Goal: Use online tool/utility: Utilize a website feature to perform a specific function

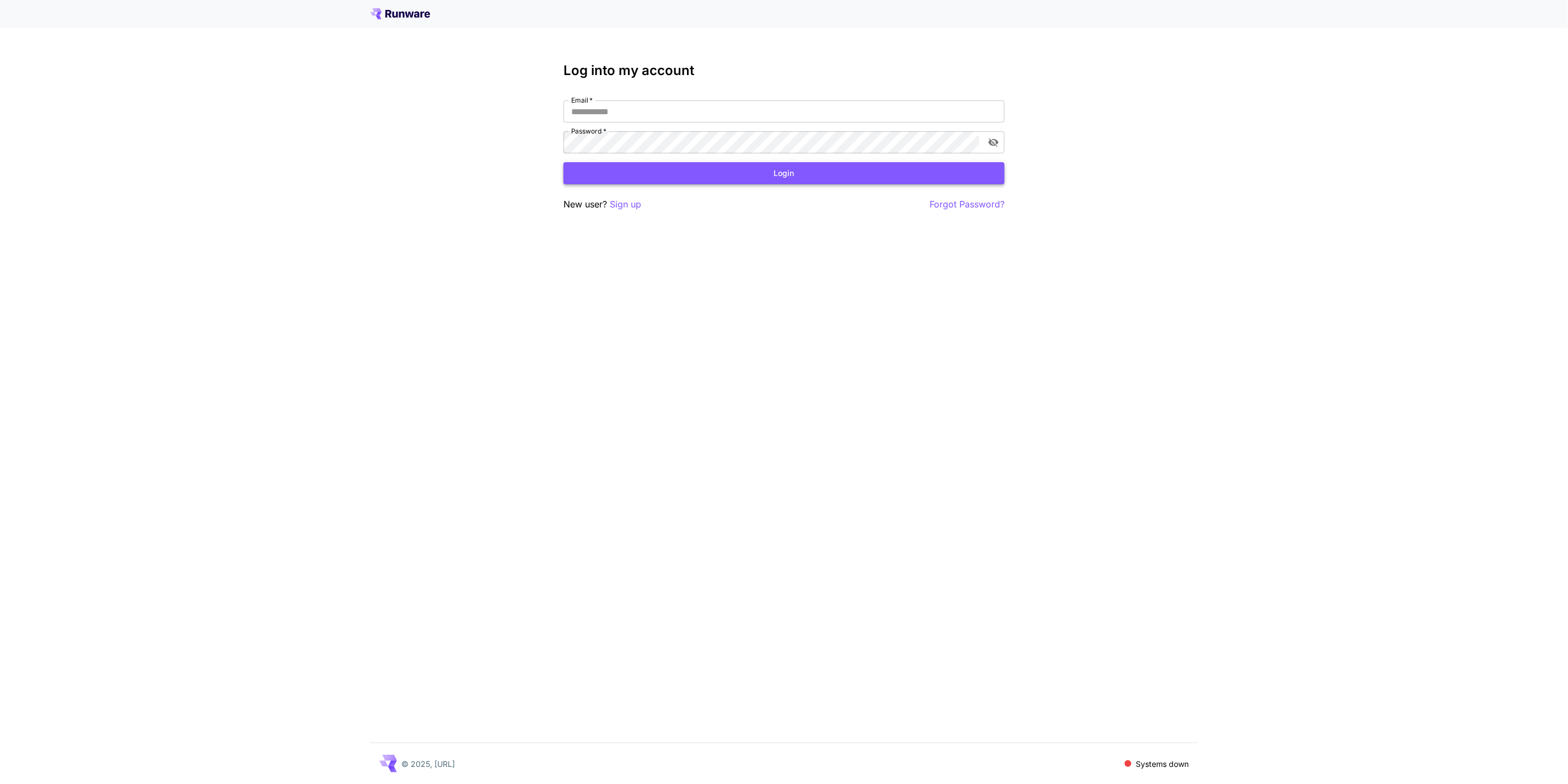
type input "**********"
click at [758, 179] on button "Login" at bounding box center [784, 173] width 441 height 23
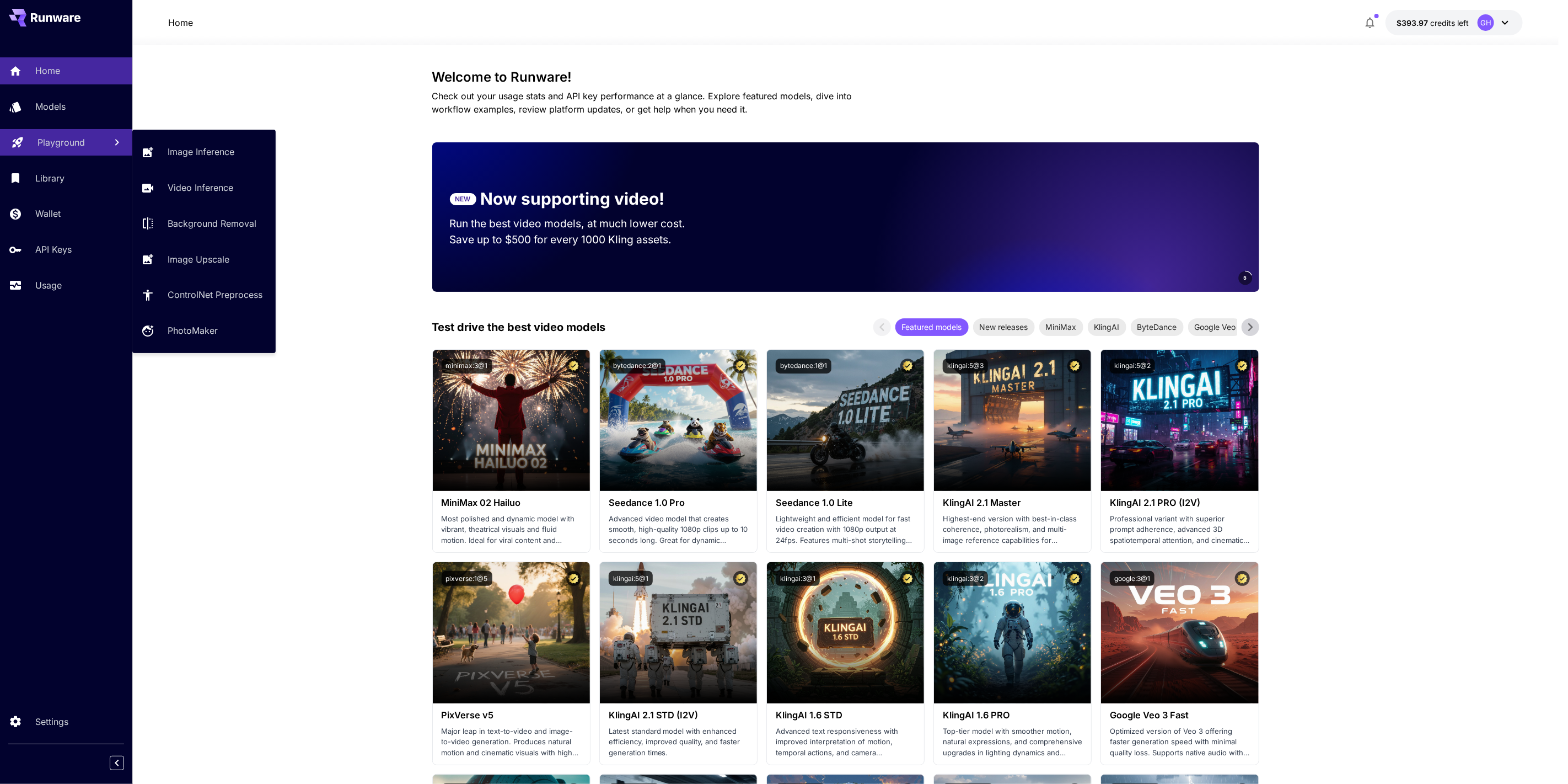
click at [76, 146] on p "Playground" at bounding box center [61, 142] width 47 height 13
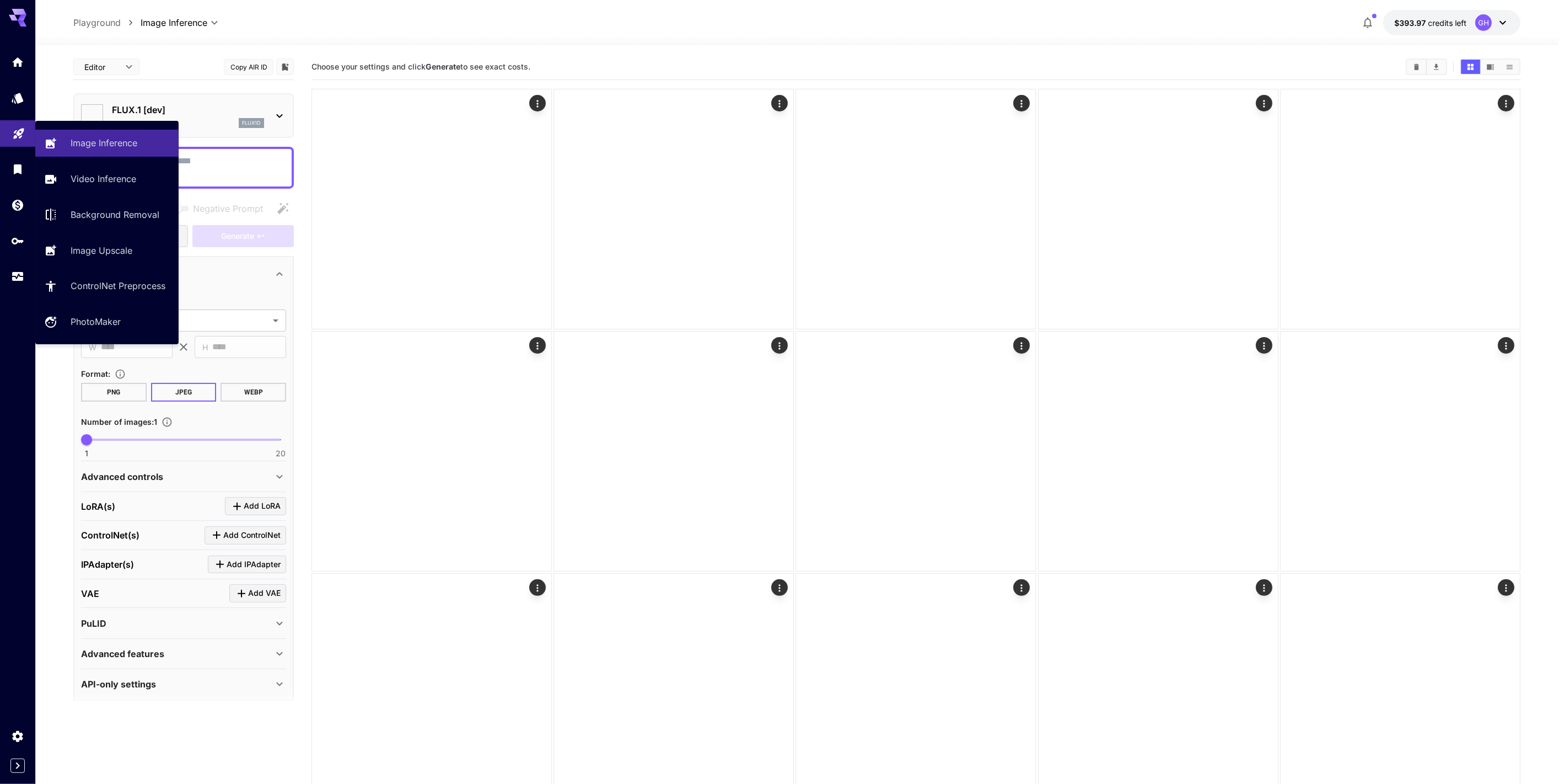
click at [226, 156] on textarea "Negative Prompt" at bounding box center [184, 167] width 205 height 26
type input "**********"
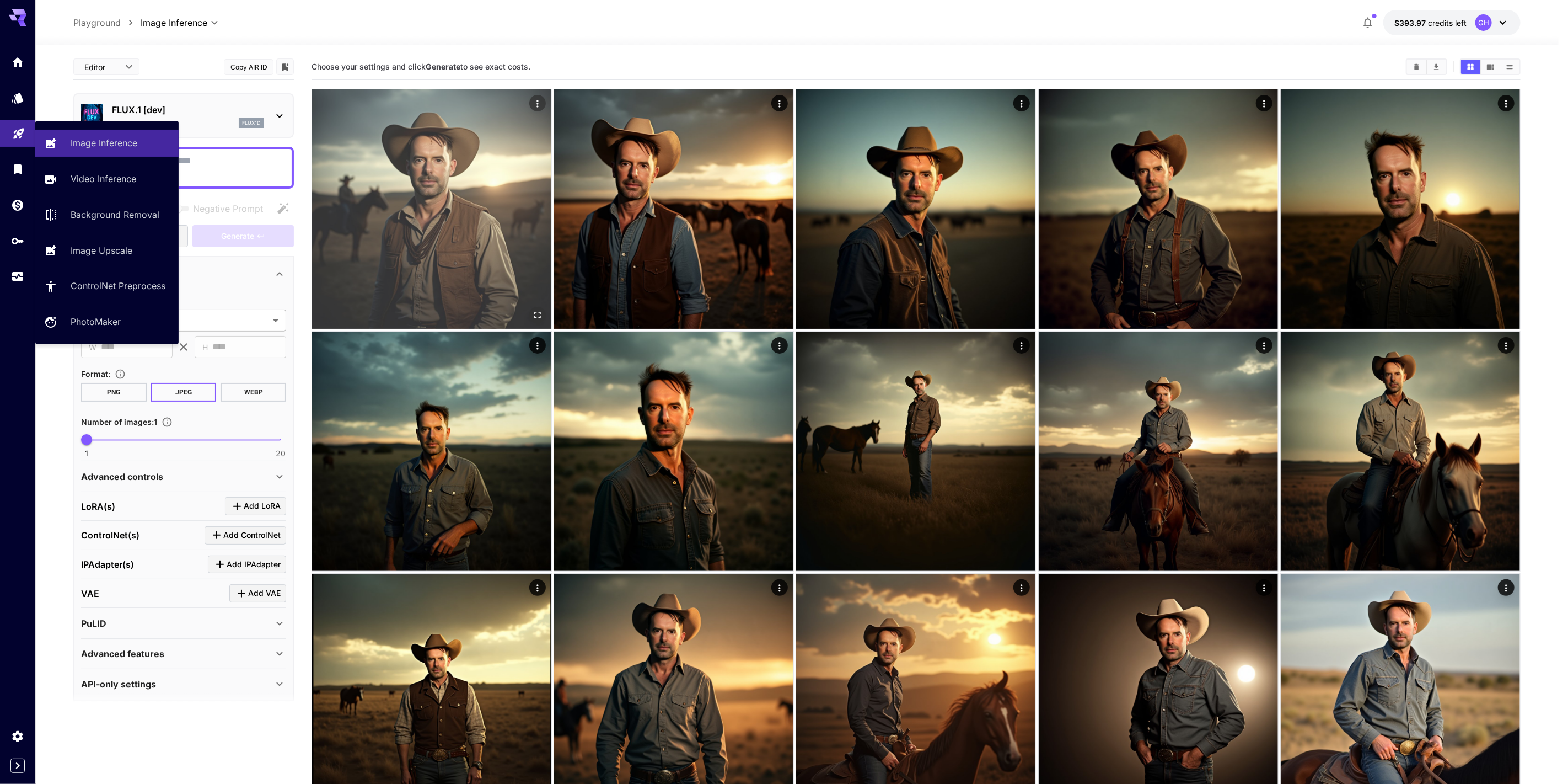
click at [468, 253] on img at bounding box center [432, 209] width 240 height 240
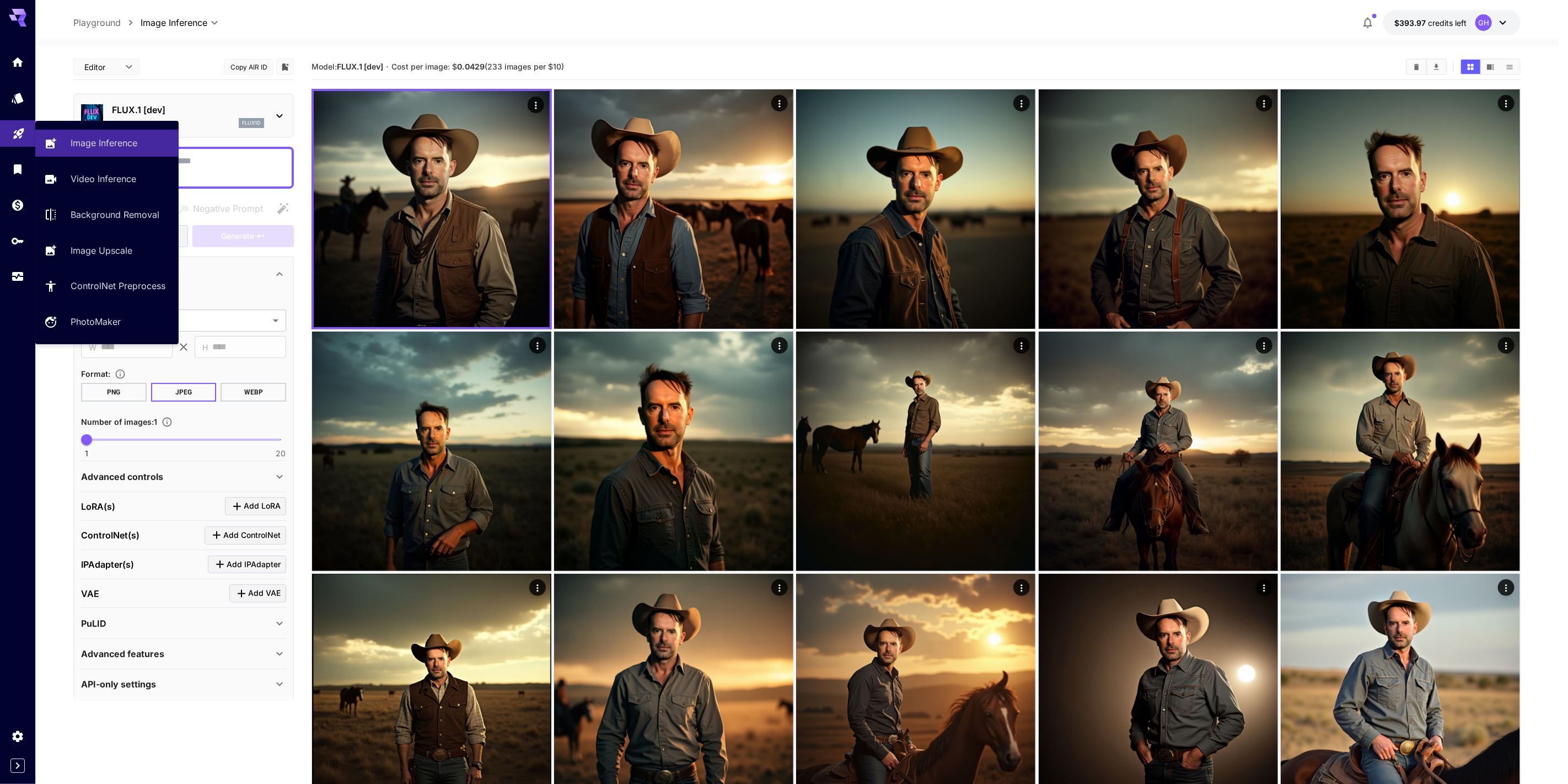
click at [855, 56] on div "Model: FLUX.1 [dev] · Cost per image: $ 0.0429 (233 images per $10)" at bounding box center [916, 66] width 1209 height 26
click at [13, 139] on link at bounding box center [17, 133] width 35 height 27
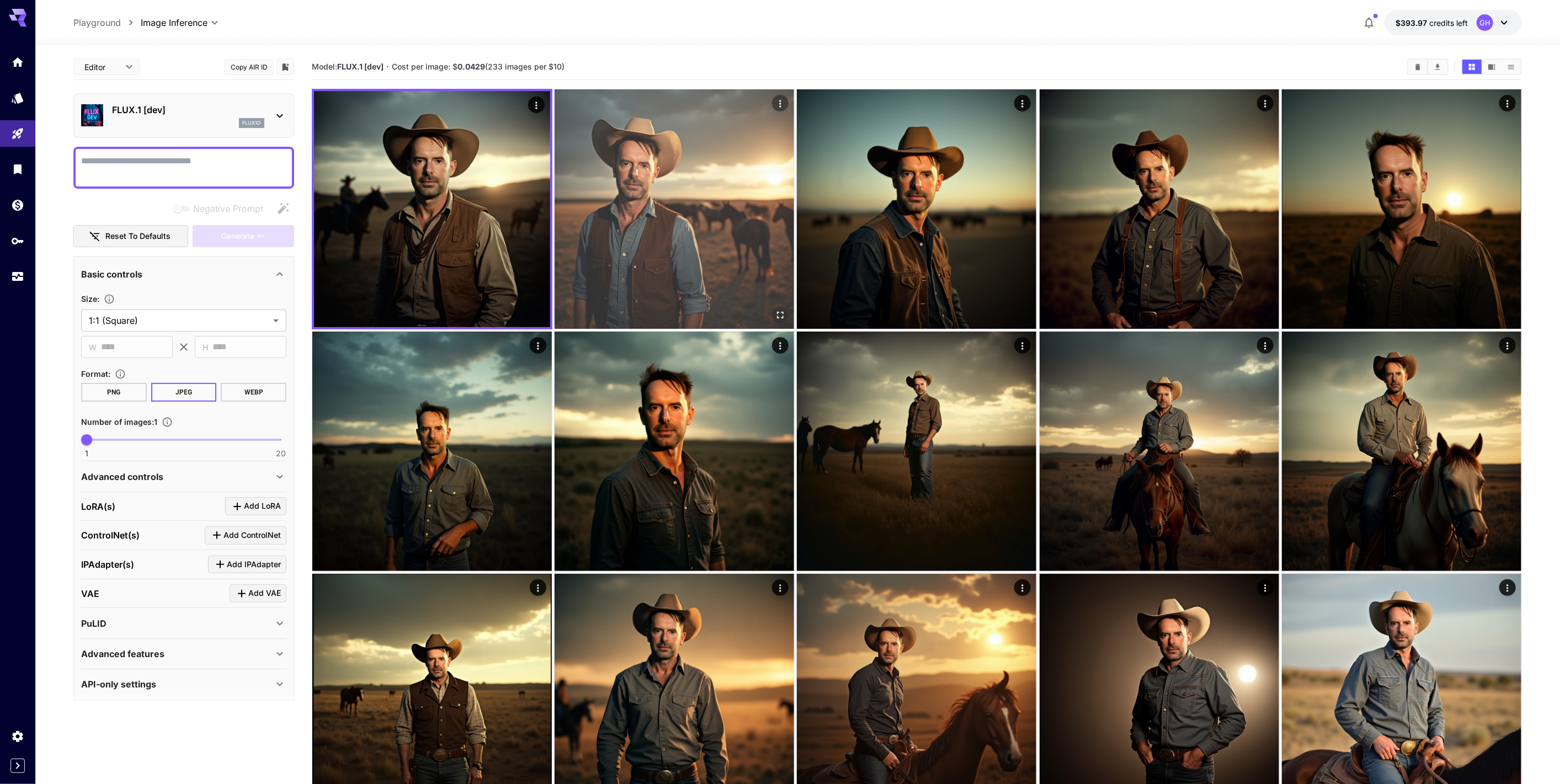
click at [668, 213] on img at bounding box center [674, 209] width 240 height 240
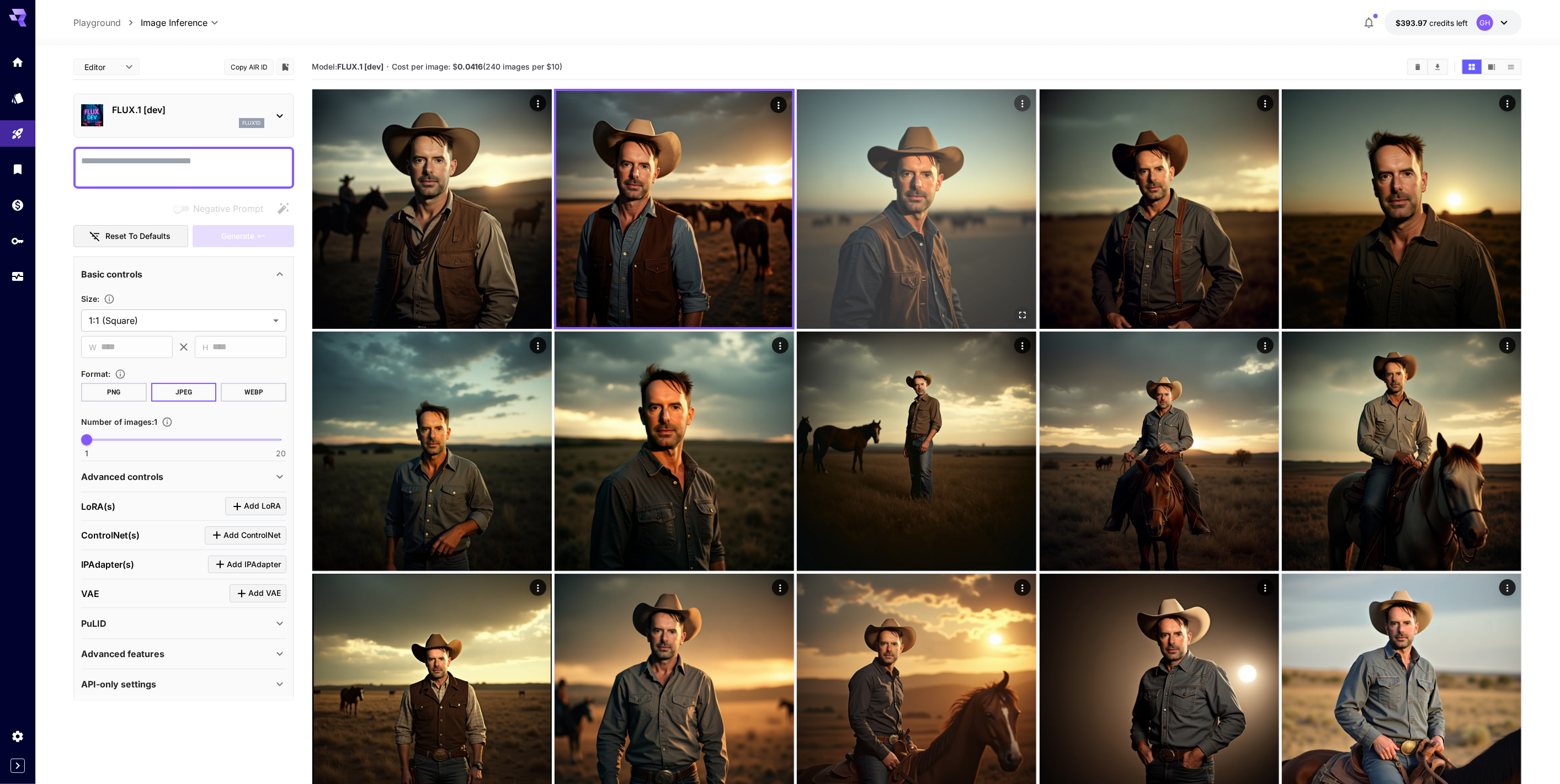
click at [876, 211] on img at bounding box center [917, 209] width 240 height 240
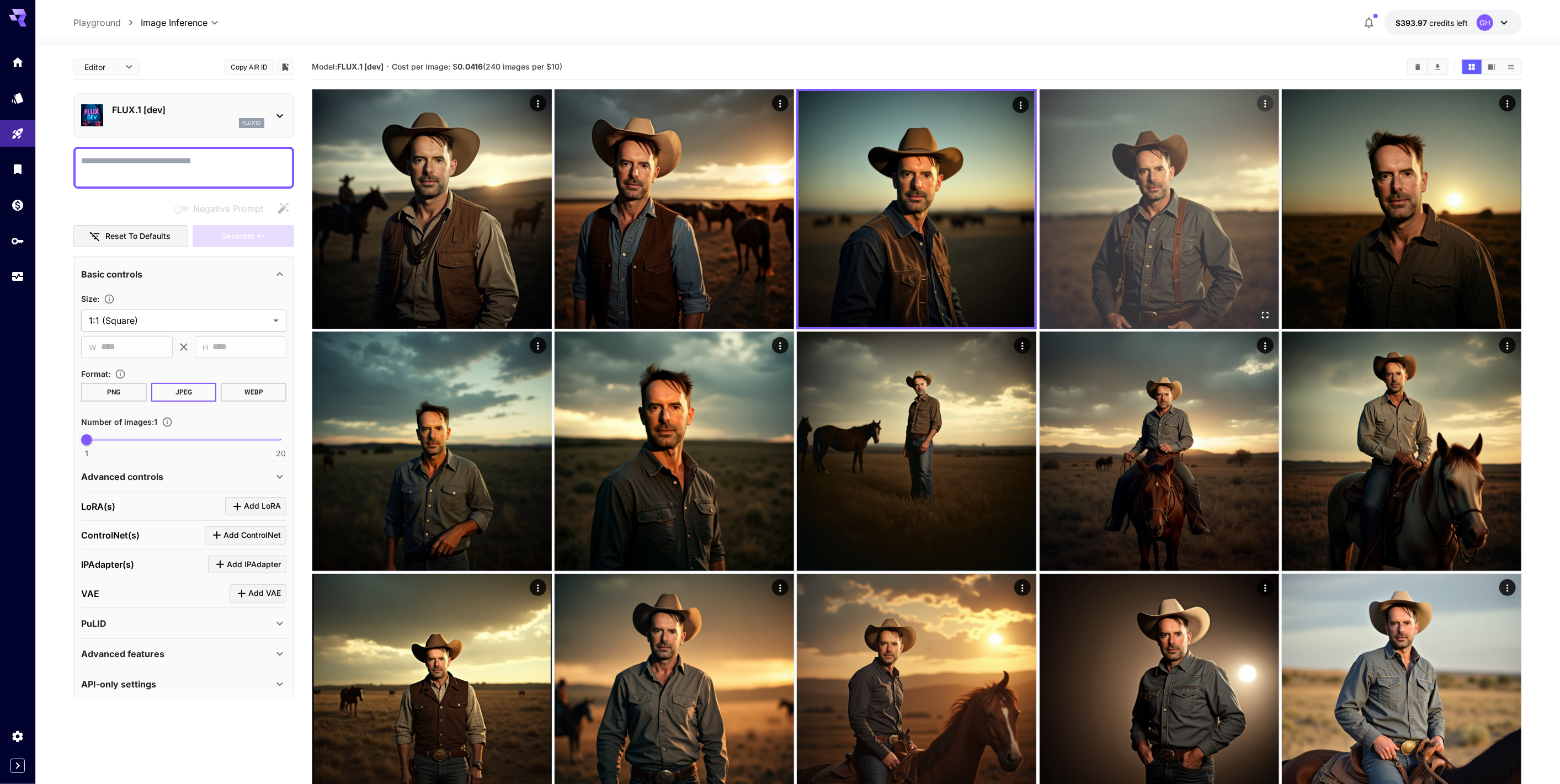
click at [1153, 213] on img at bounding box center [1160, 209] width 240 height 240
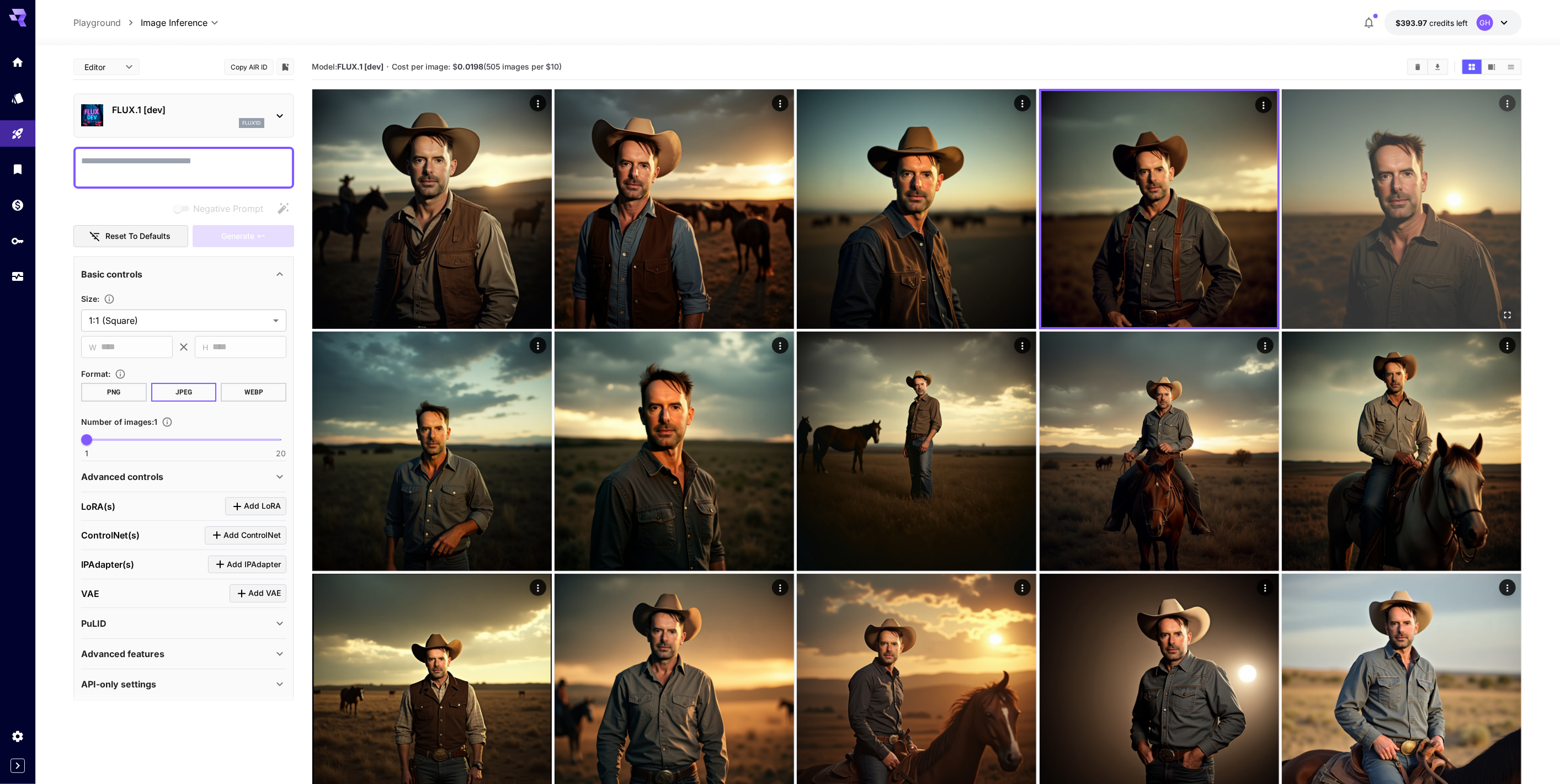
click at [1298, 213] on img at bounding box center [1402, 209] width 240 height 240
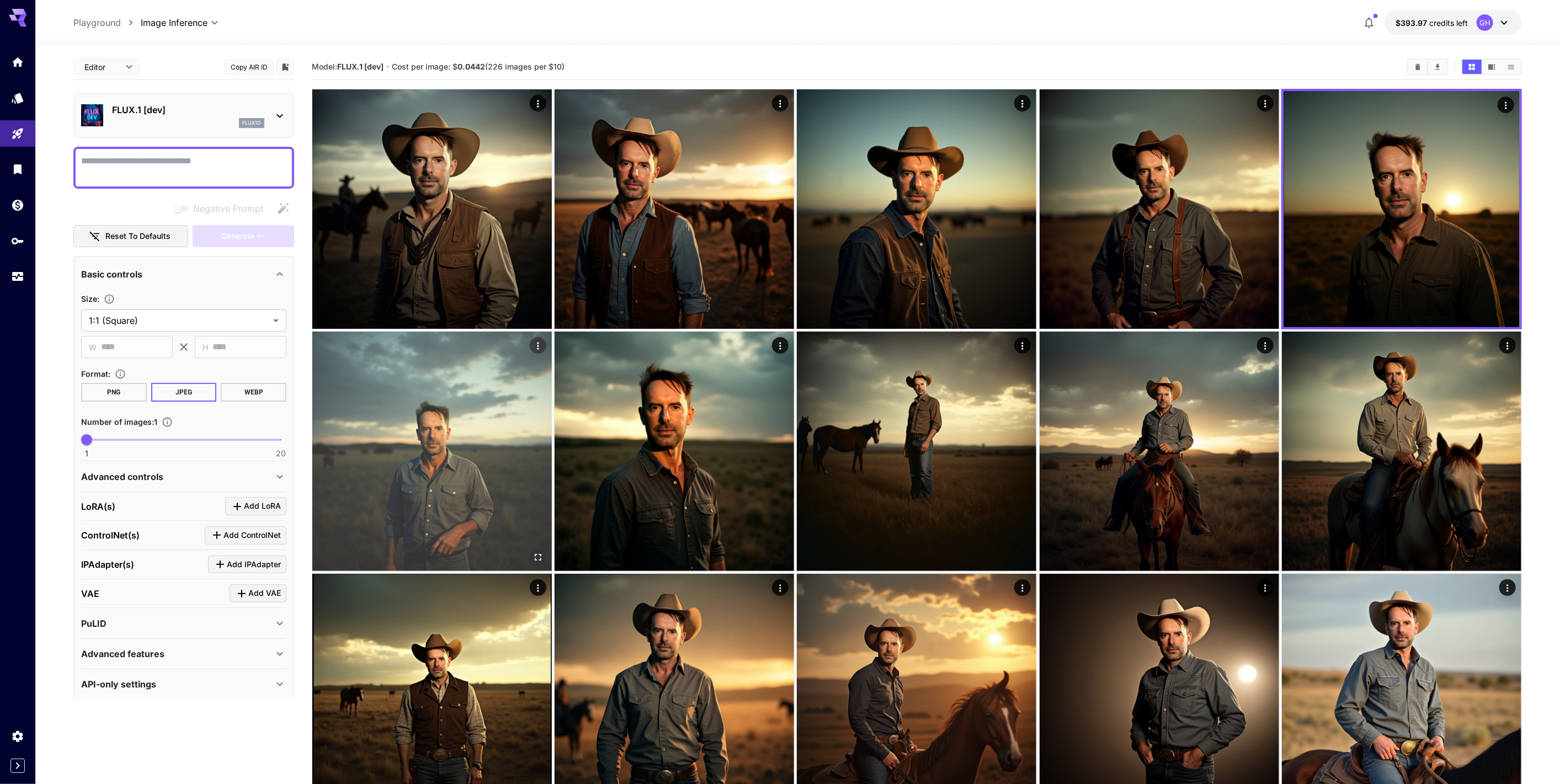
click at [440, 372] on img at bounding box center [432, 452] width 240 height 240
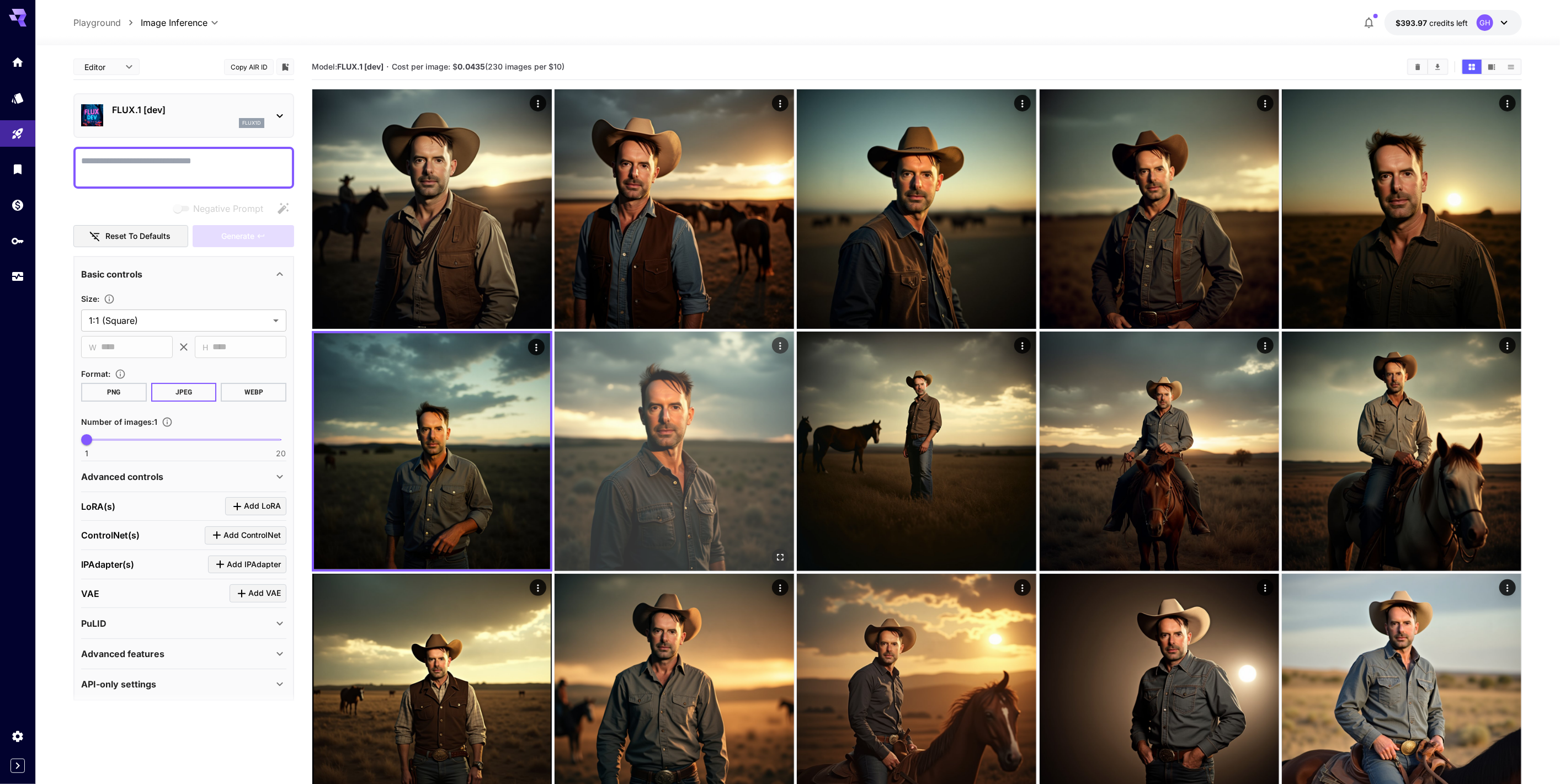
click at [671, 385] on img at bounding box center [674, 452] width 240 height 240
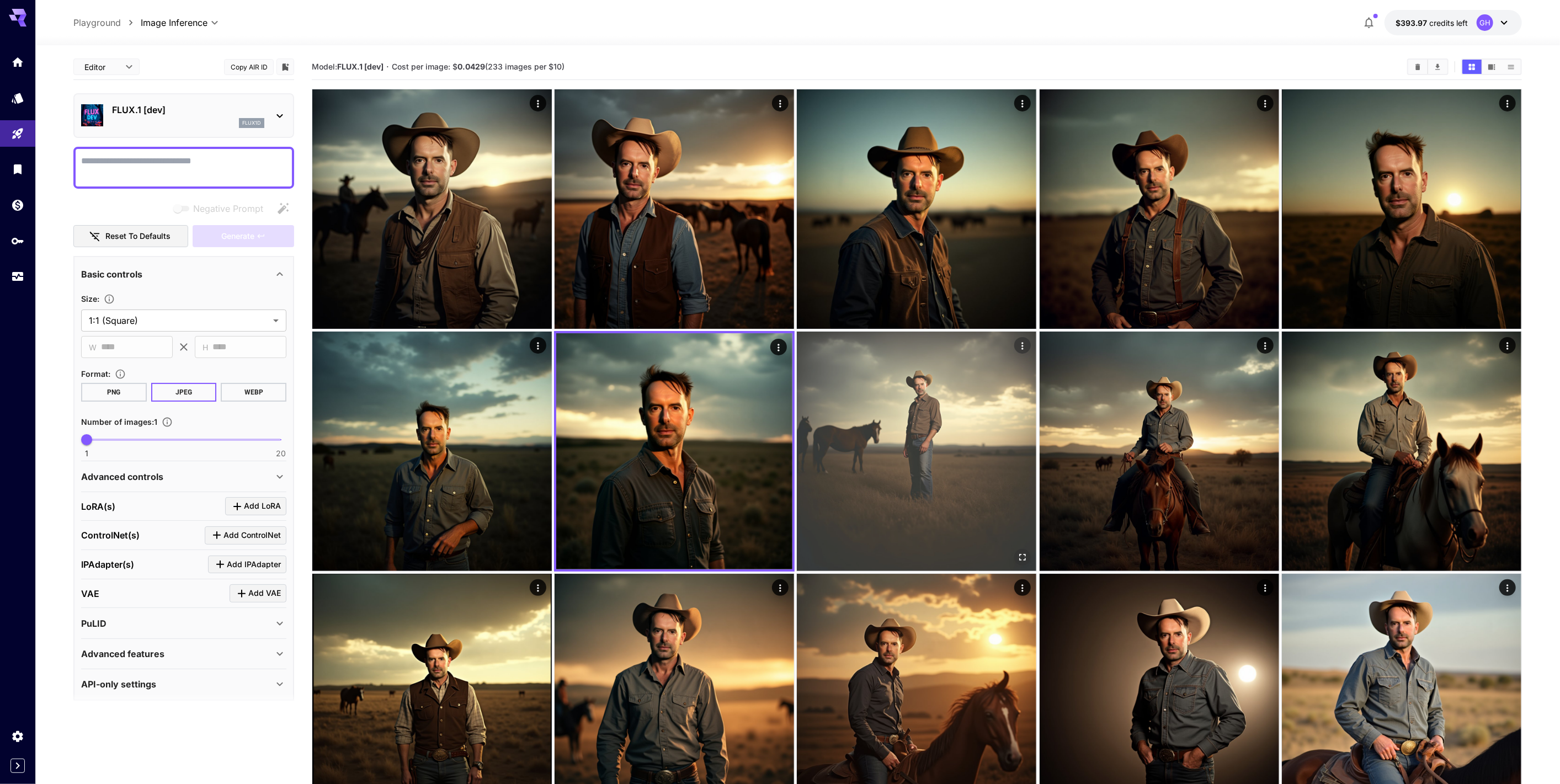
click at [910, 399] on img at bounding box center [917, 452] width 240 height 240
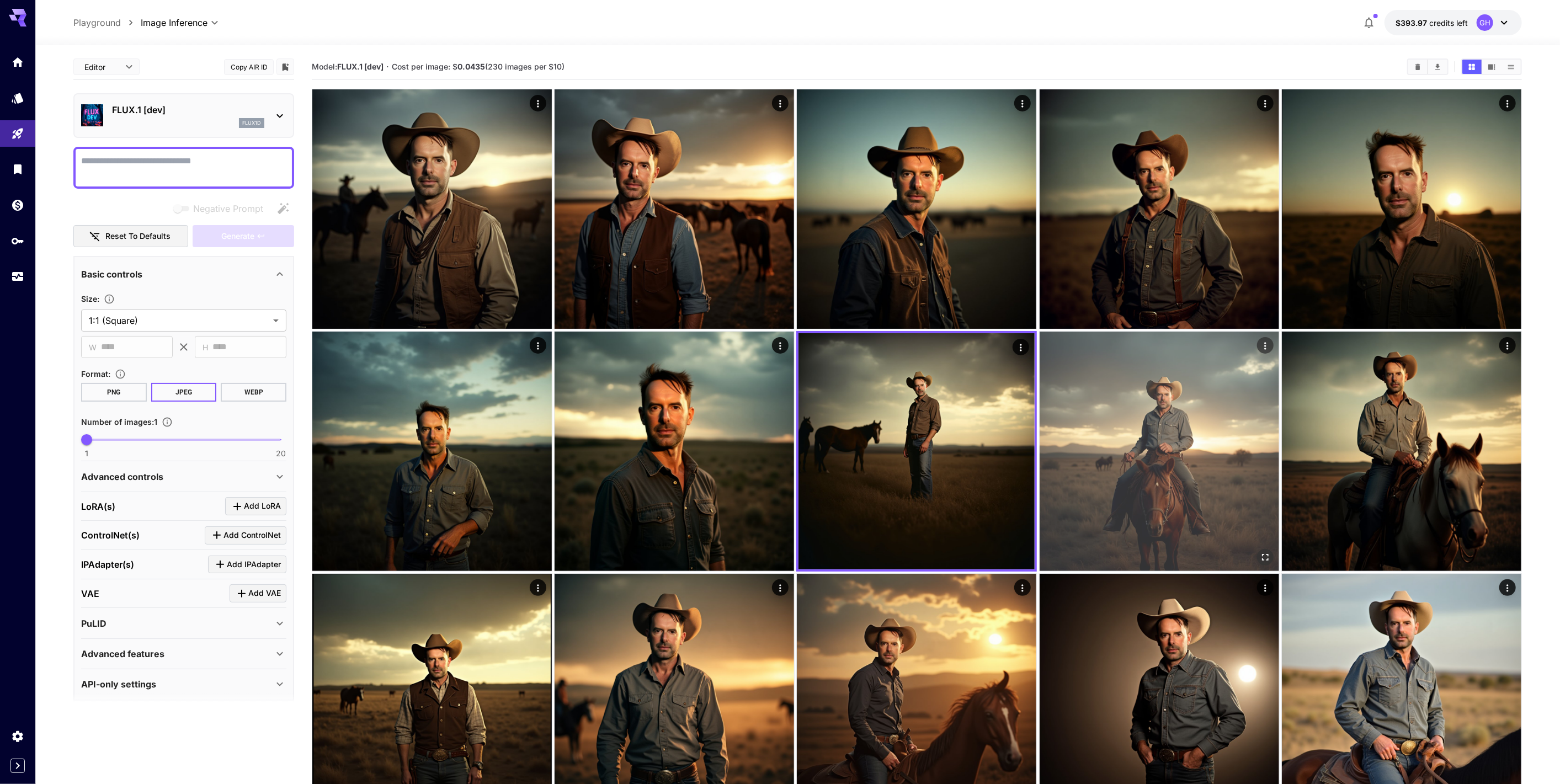
click at [1100, 424] on img at bounding box center [1160, 452] width 240 height 240
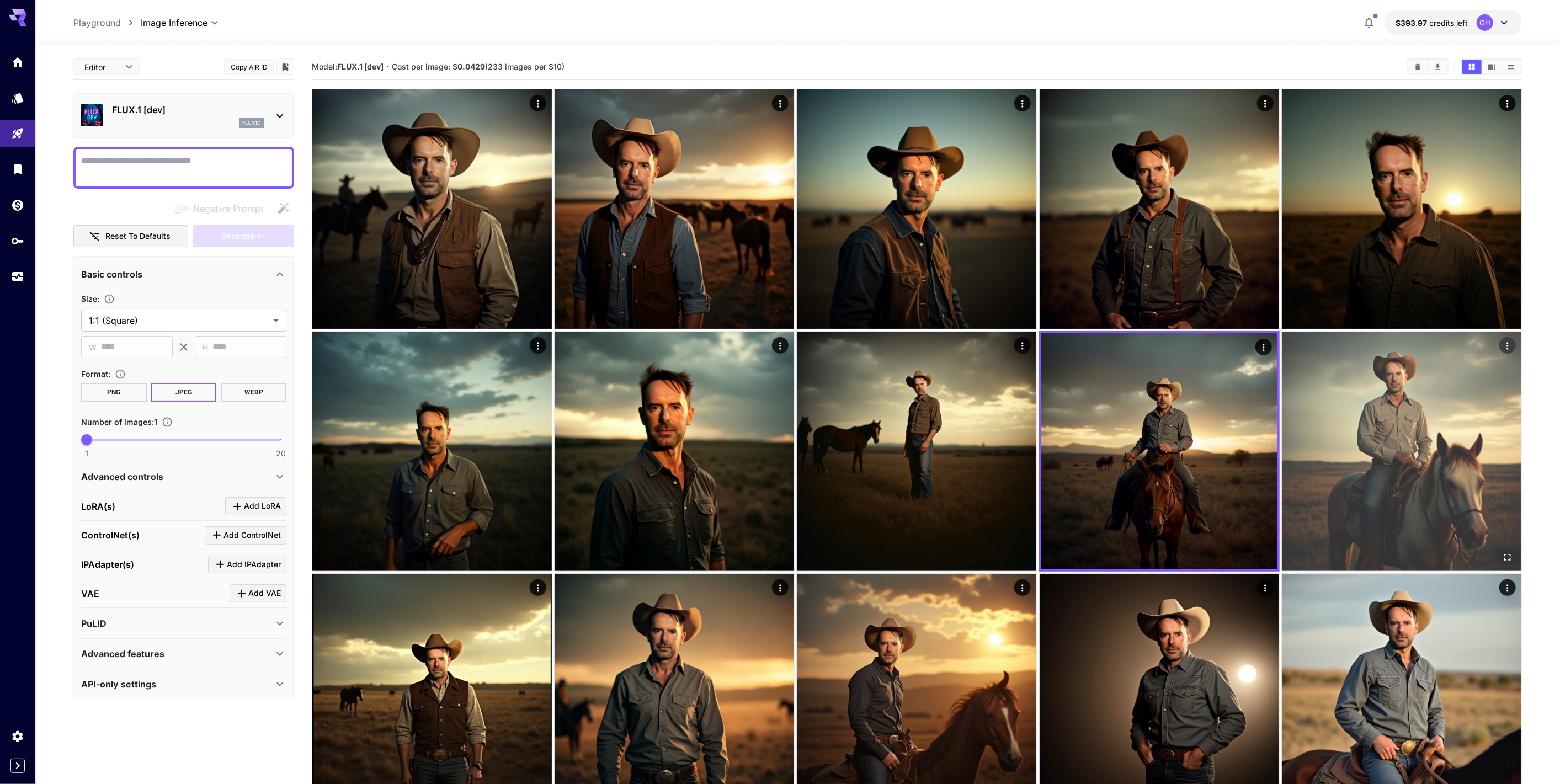
click at [1329, 442] on img at bounding box center [1402, 452] width 240 height 240
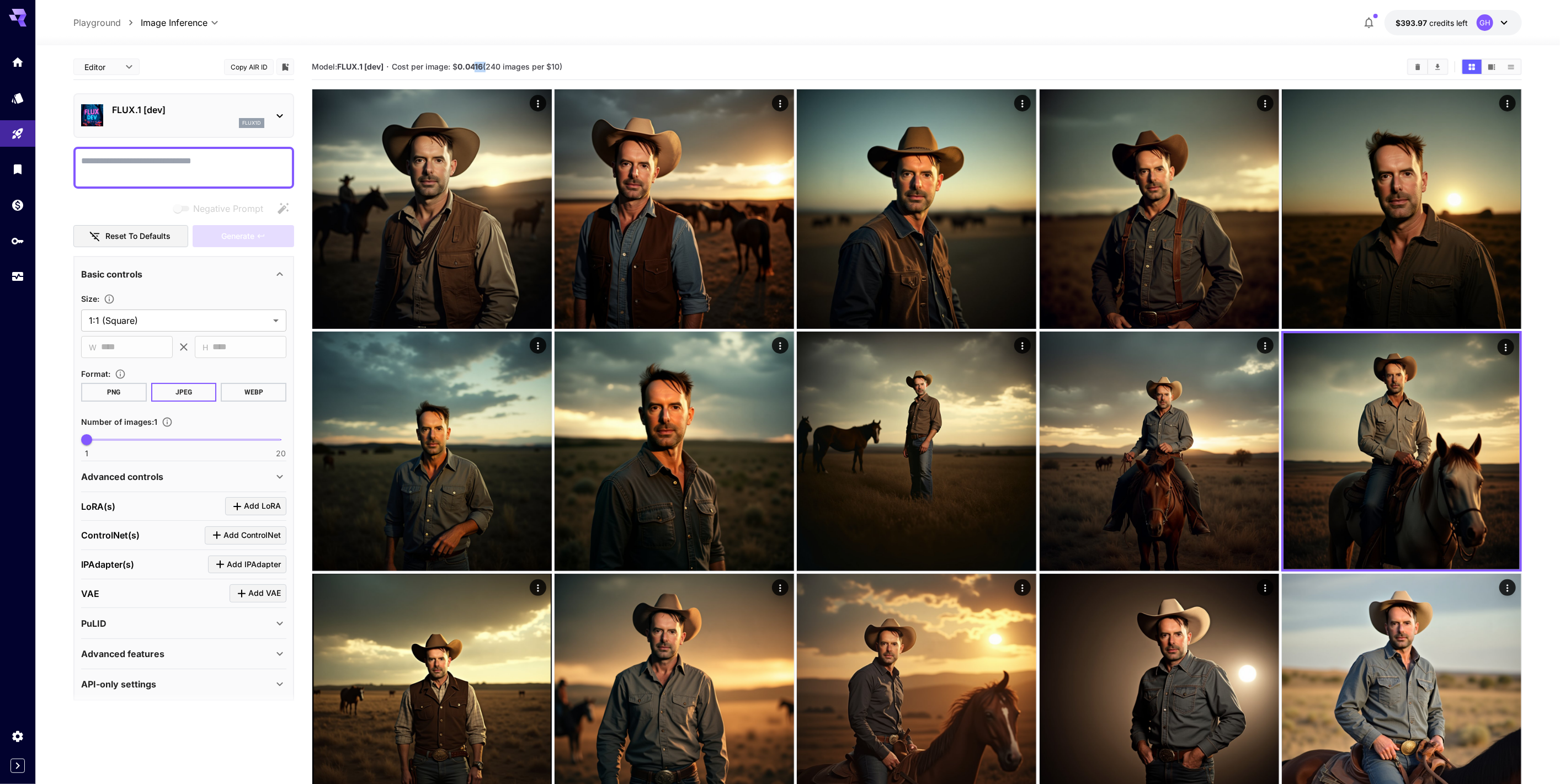
drag, startPoint x: 475, startPoint y: 70, endPoint x: 488, endPoint y: 70, distance: 13.0
click at [488, 70] on span "Cost per image: $ 0.0416 (240 images per $10)" at bounding box center [477, 66] width 171 height 9
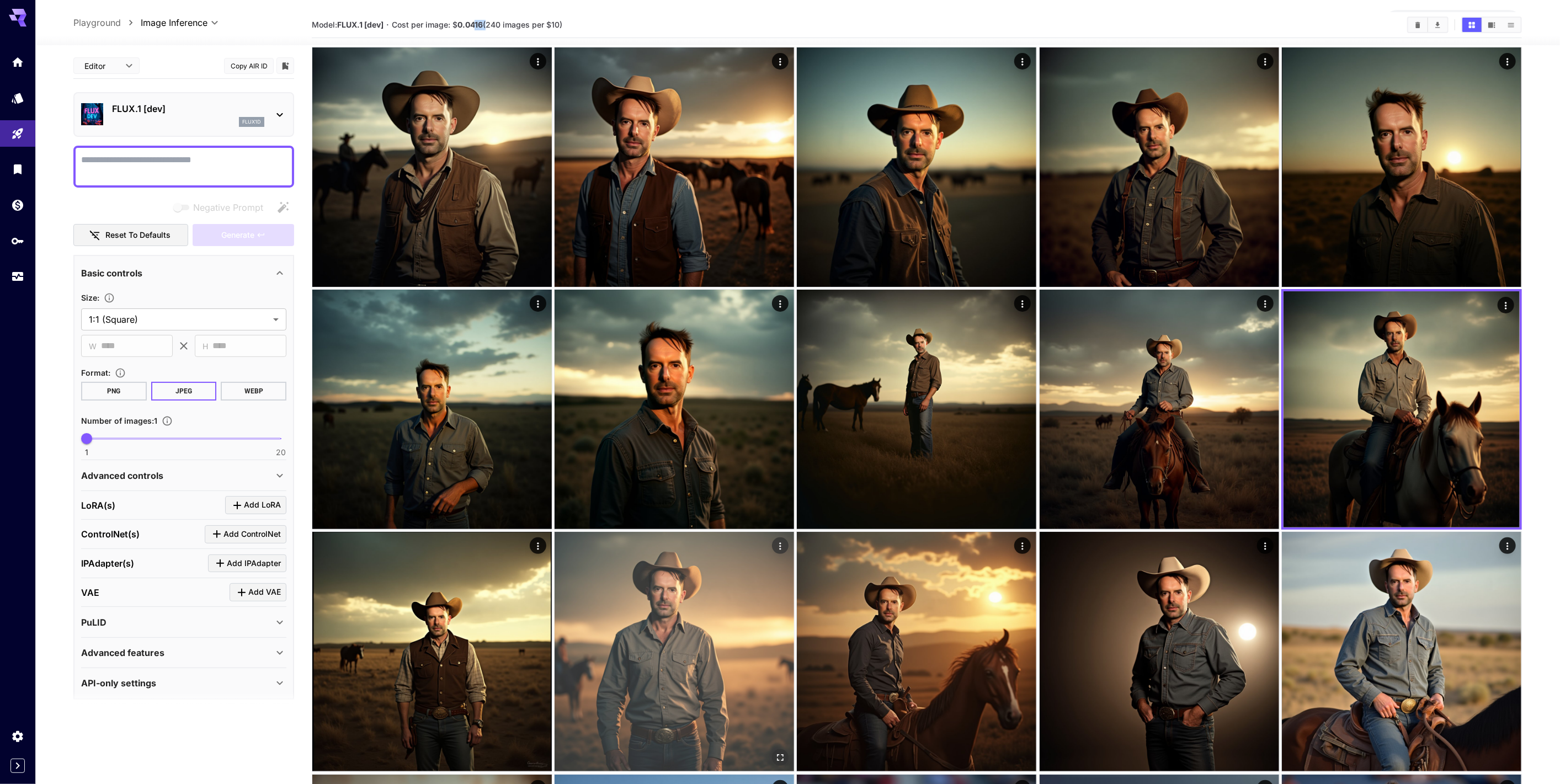
scroll to position [62, 0]
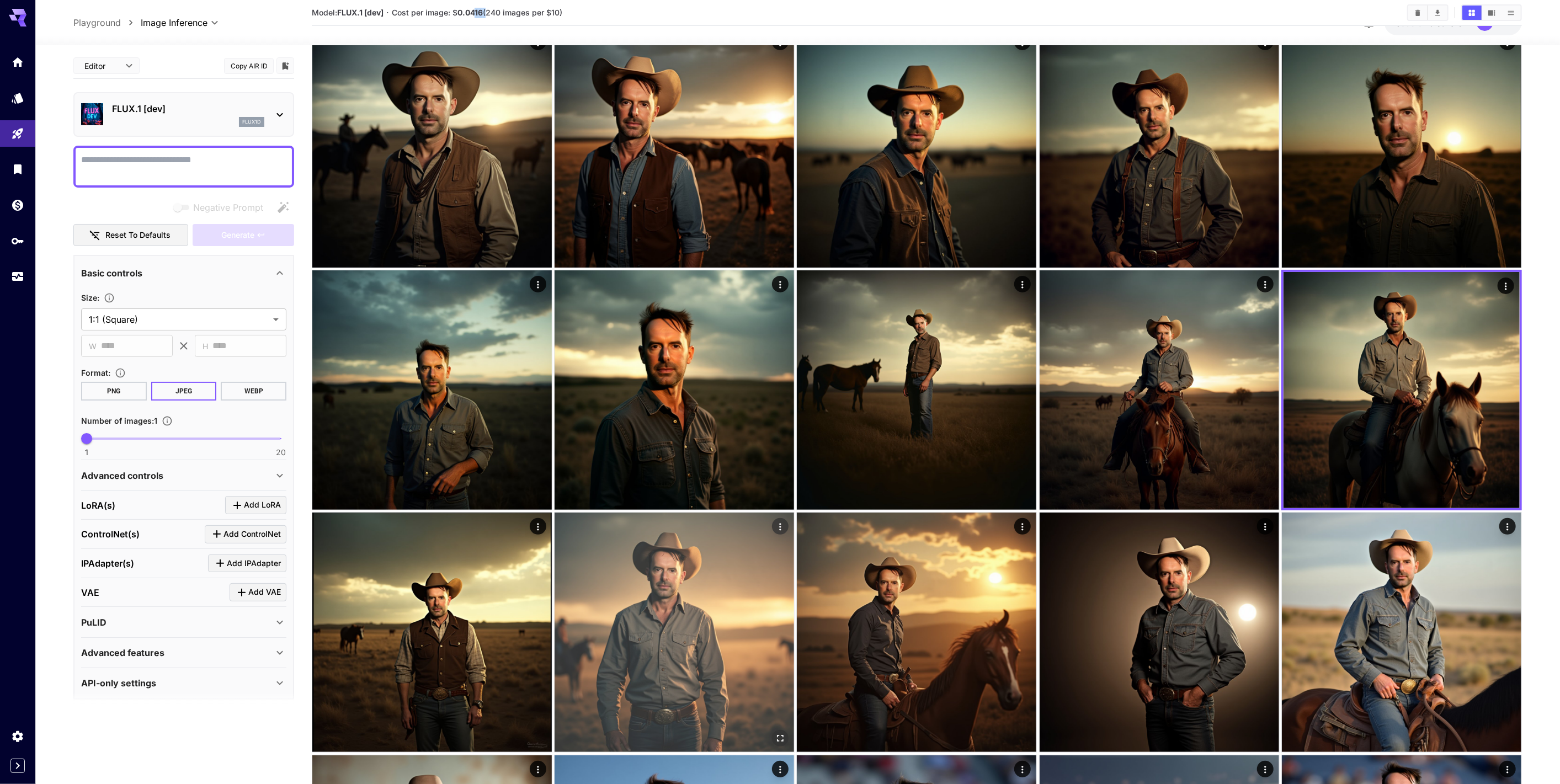
click at [705, 666] on img at bounding box center [674, 632] width 240 height 240
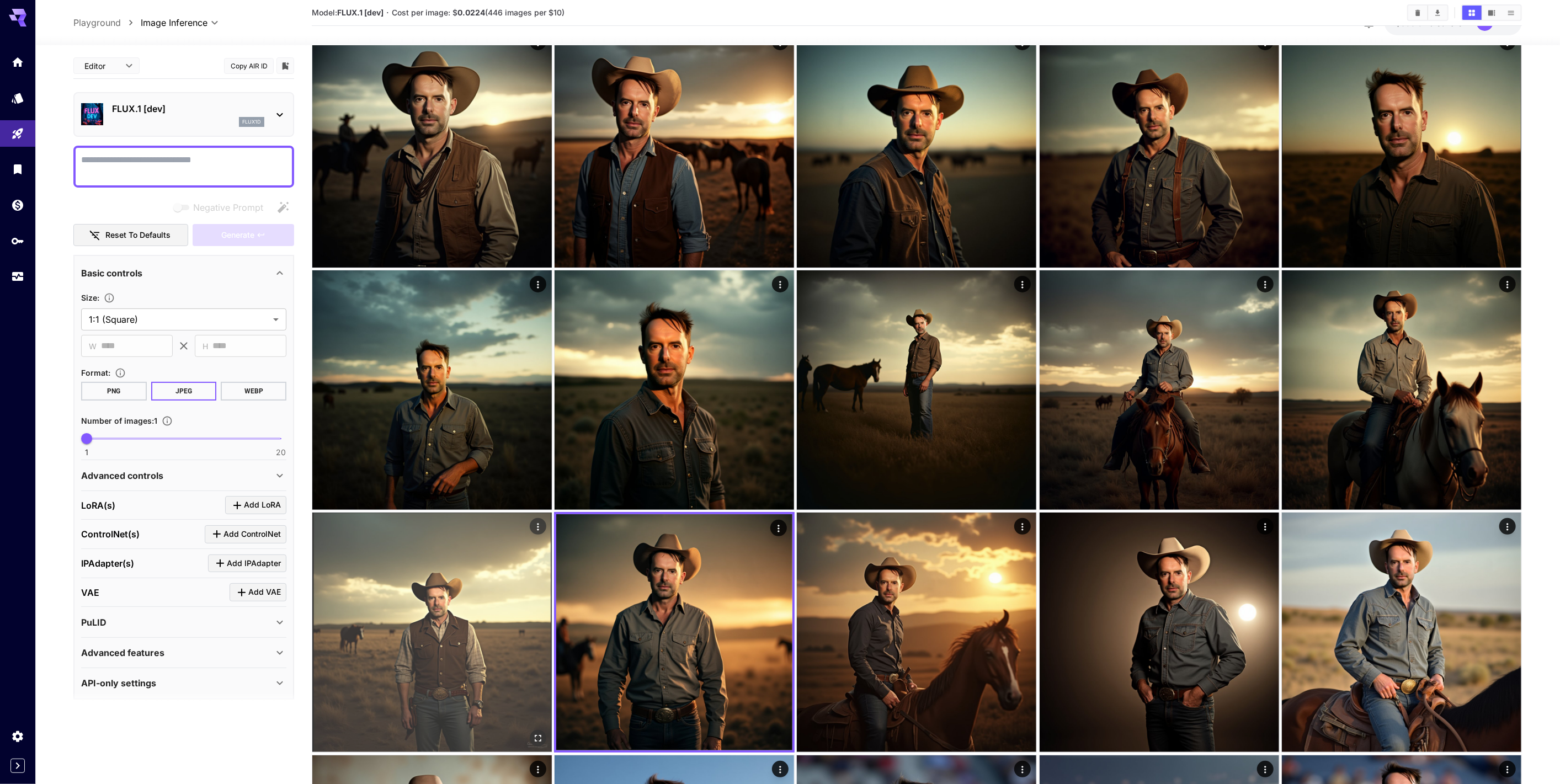
click at [470, 658] on img at bounding box center [432, 632] width 240 height 240
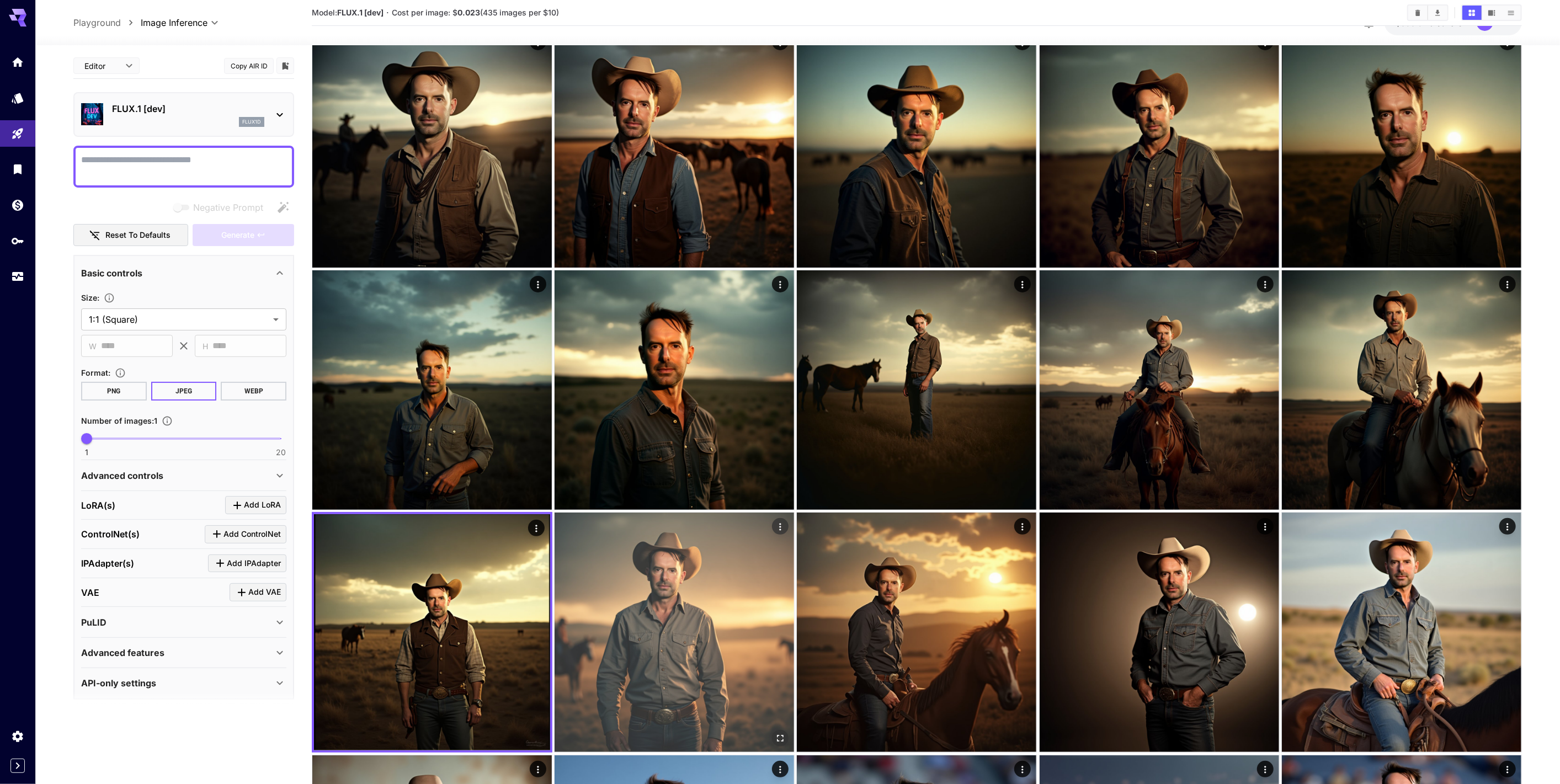
click at [685, 666] on img at bounding box center [674, 632] width 240 height 240
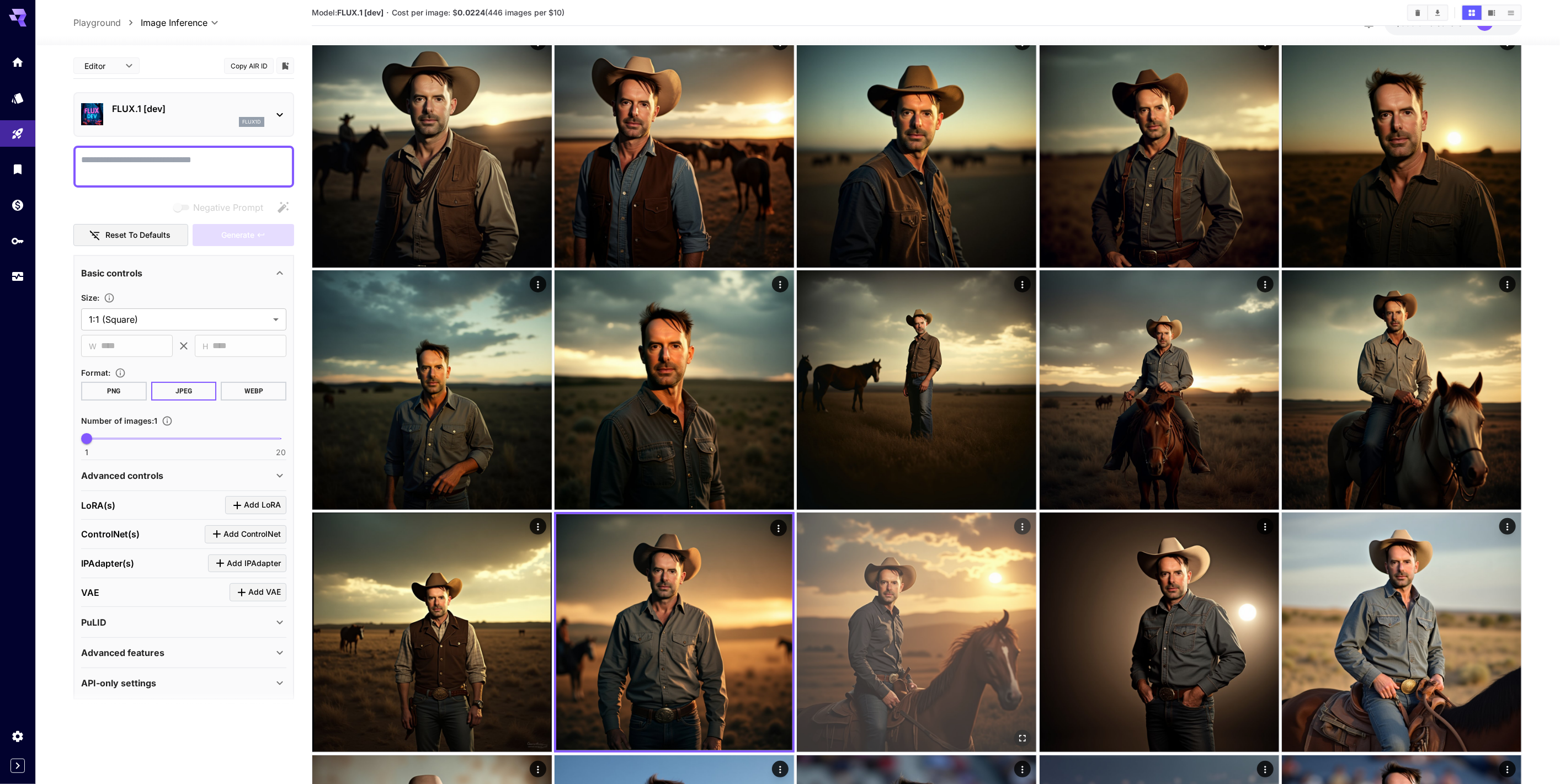
click at [872, 679] on img at bounding box center [917, 632] width 240 height 240
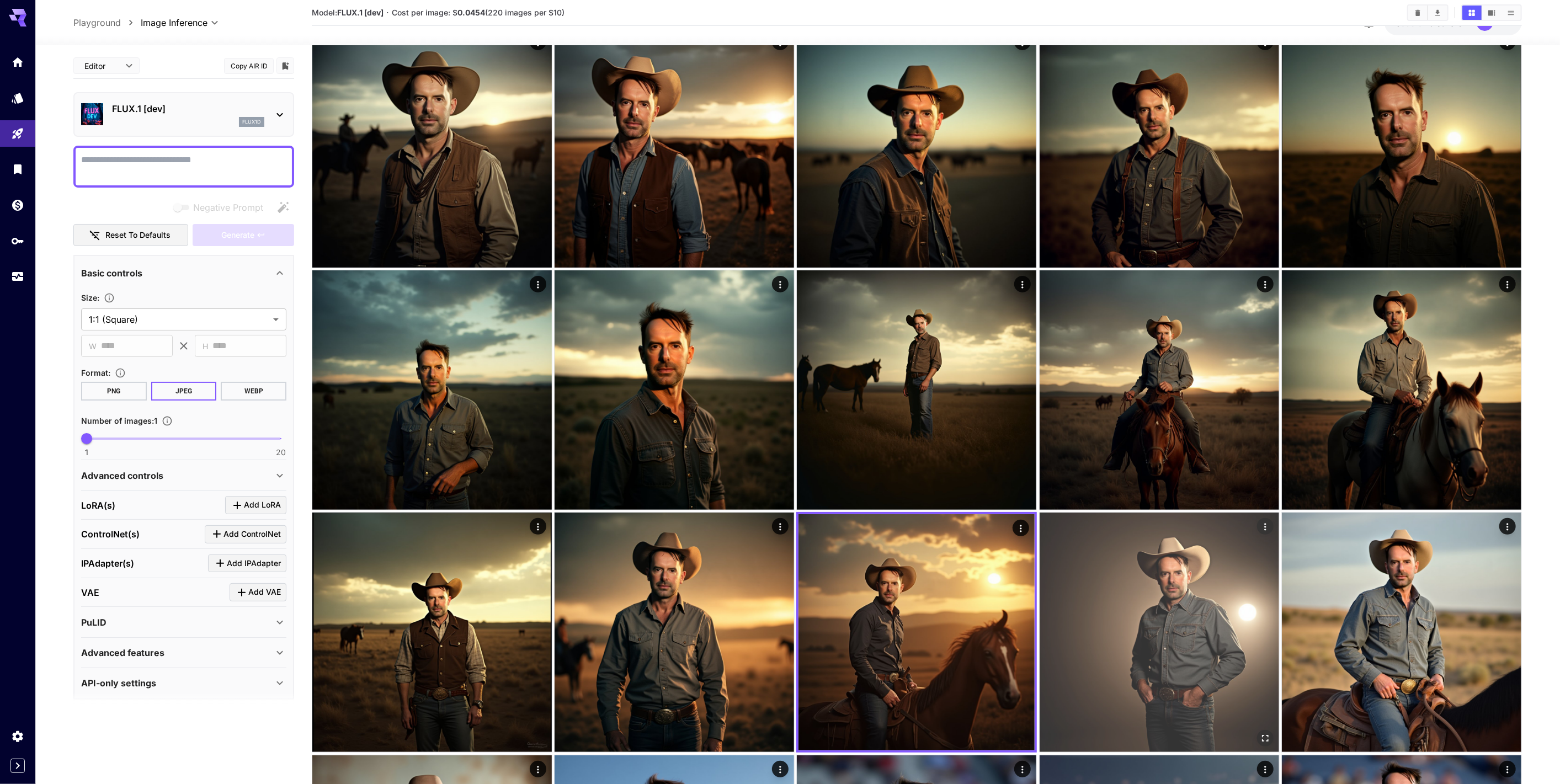
click at [1113, 684] on img at bounding box center [1160, 632] width 240 height 240
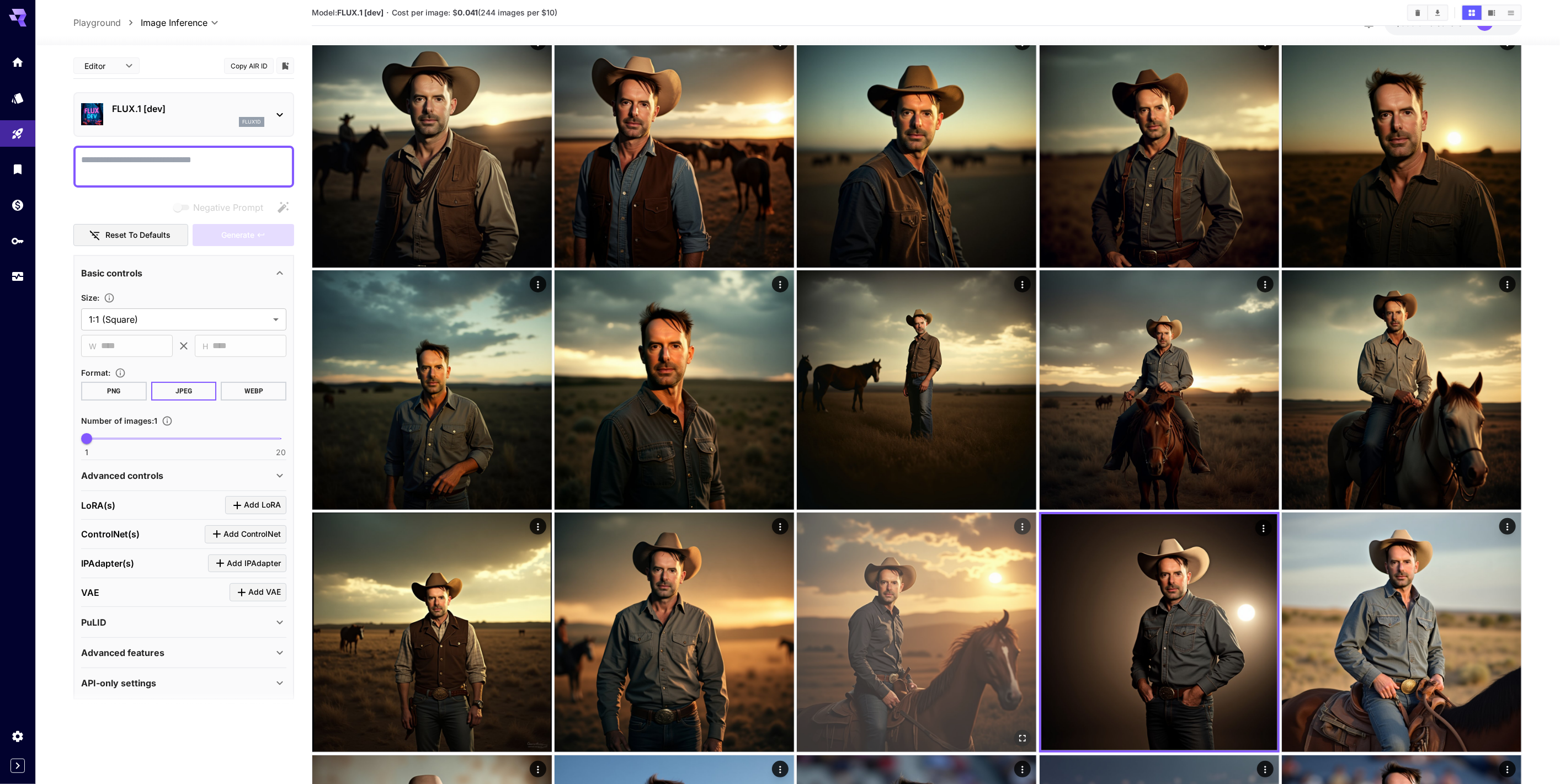
click at [951, 682] on img at bounding box center [917, 632] width 240 height 240
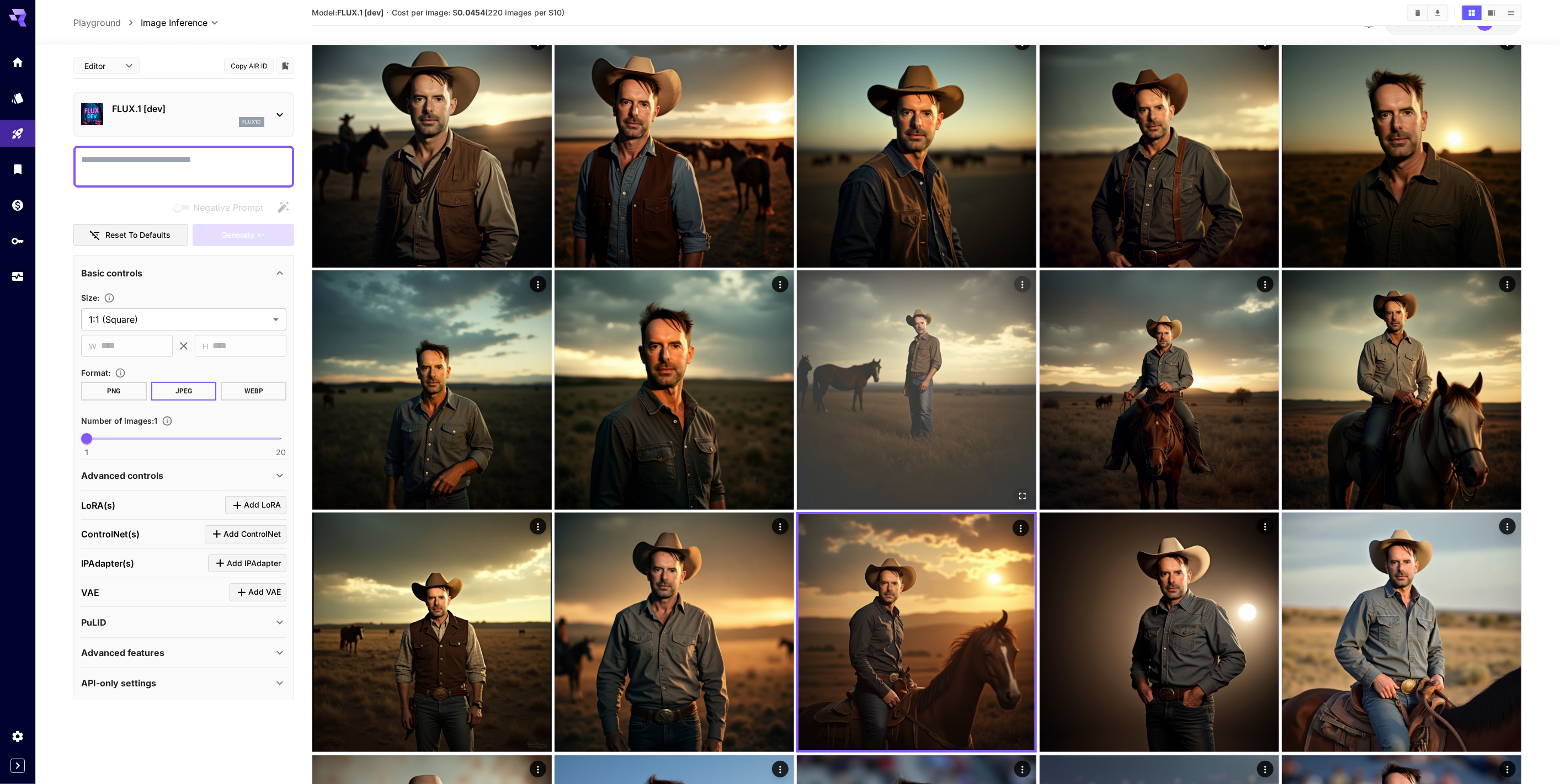
click at [905, 380] on img at bounding box center [917, 390] width 240 height 240
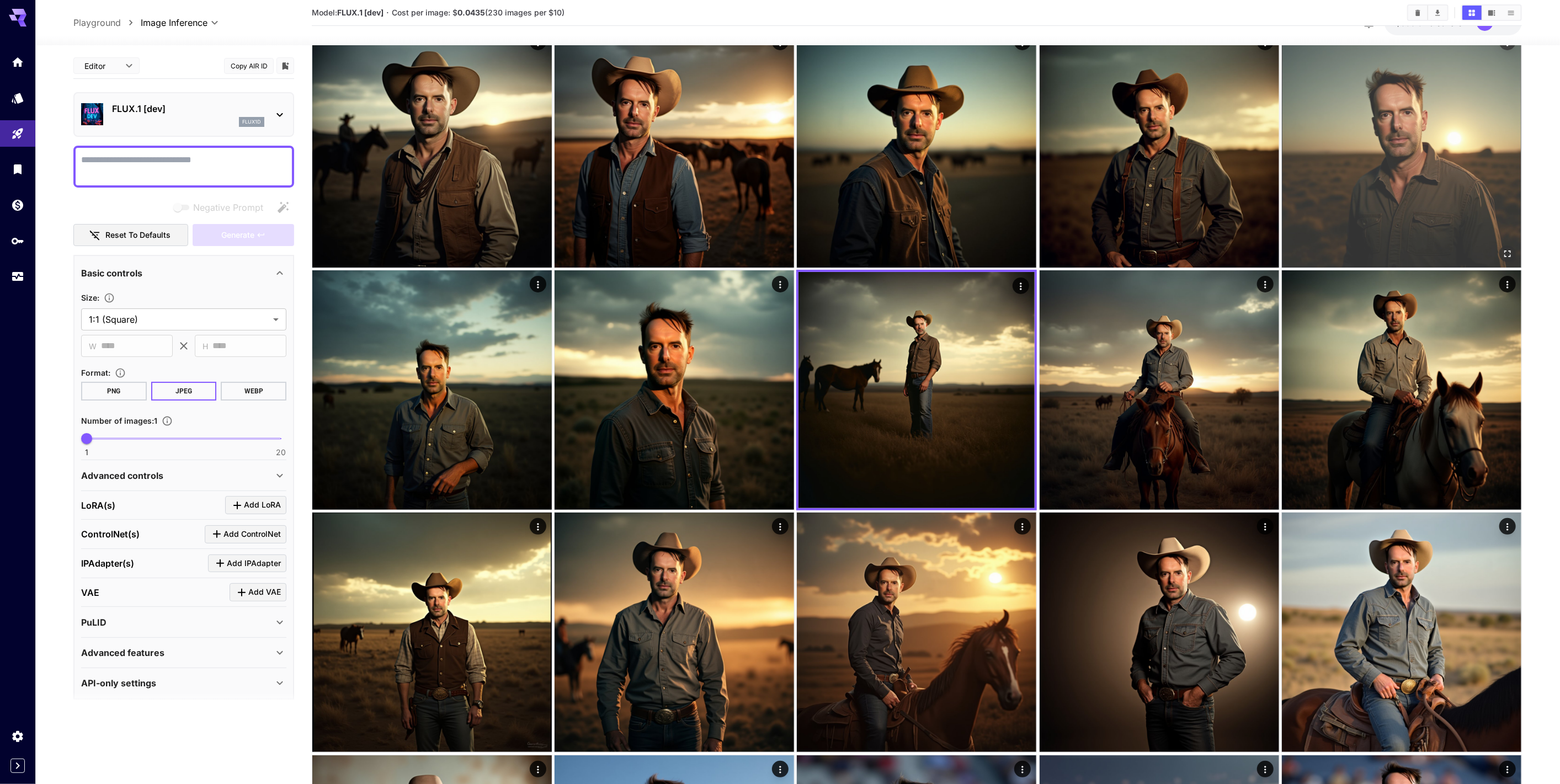
click at [1407, 202] on img at bounding box center [1402, 148] width 240 height 240
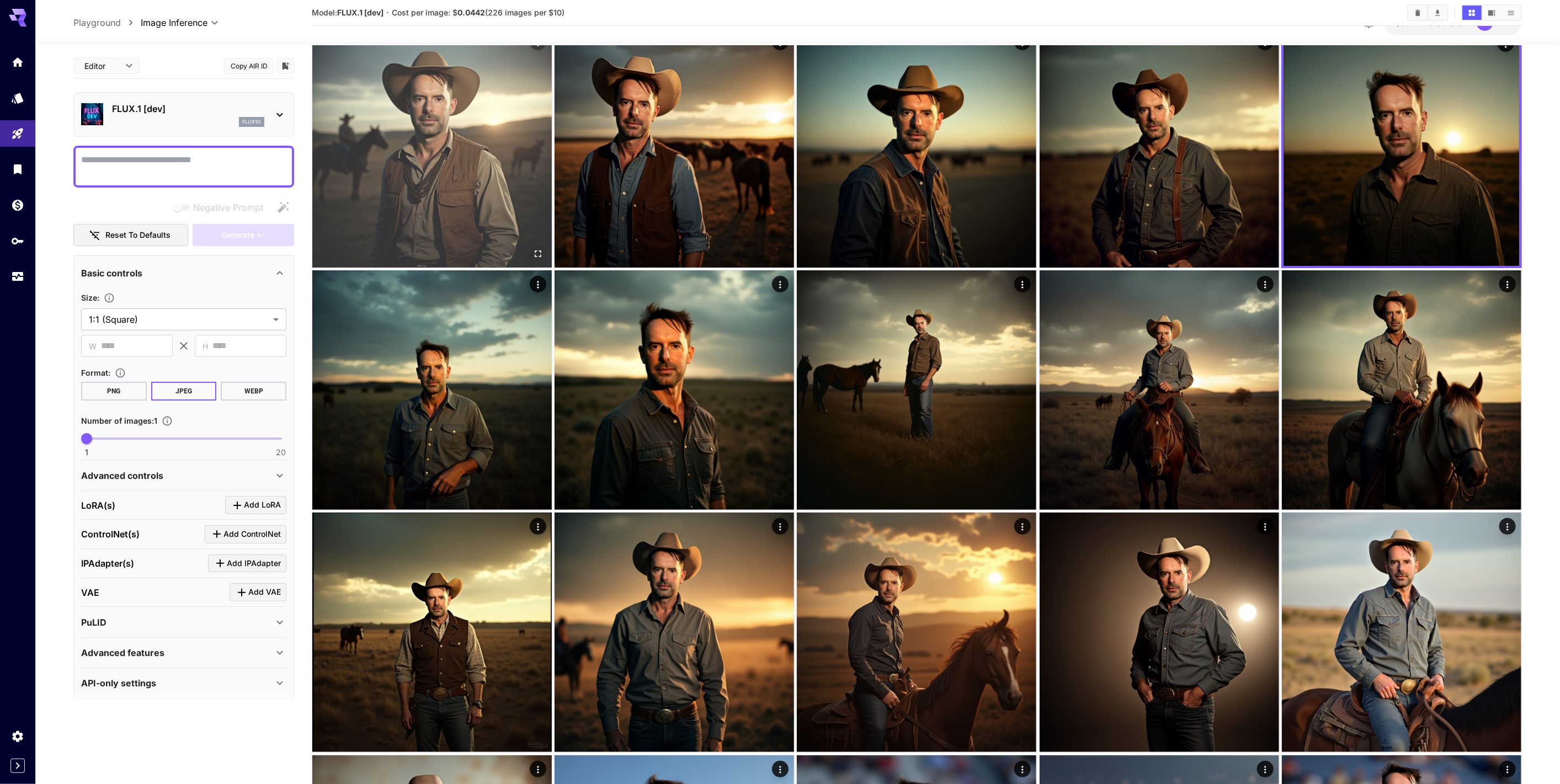
click at [468, 174] on img at bounding box center [432, 148] width 240 height 240
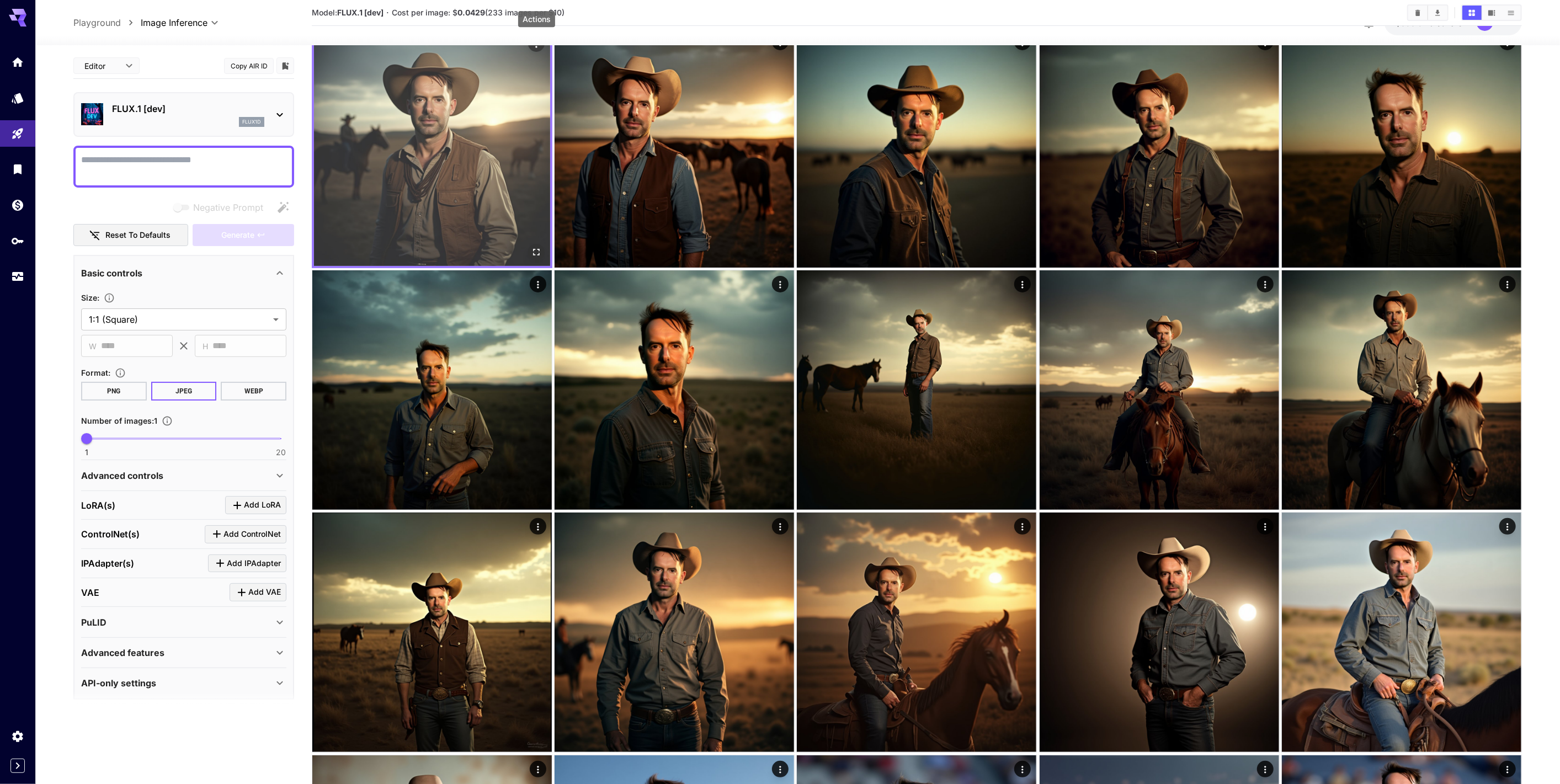
click at [534, 50] on button "Actions" at bounding box center [536, 43] width 16 height 16
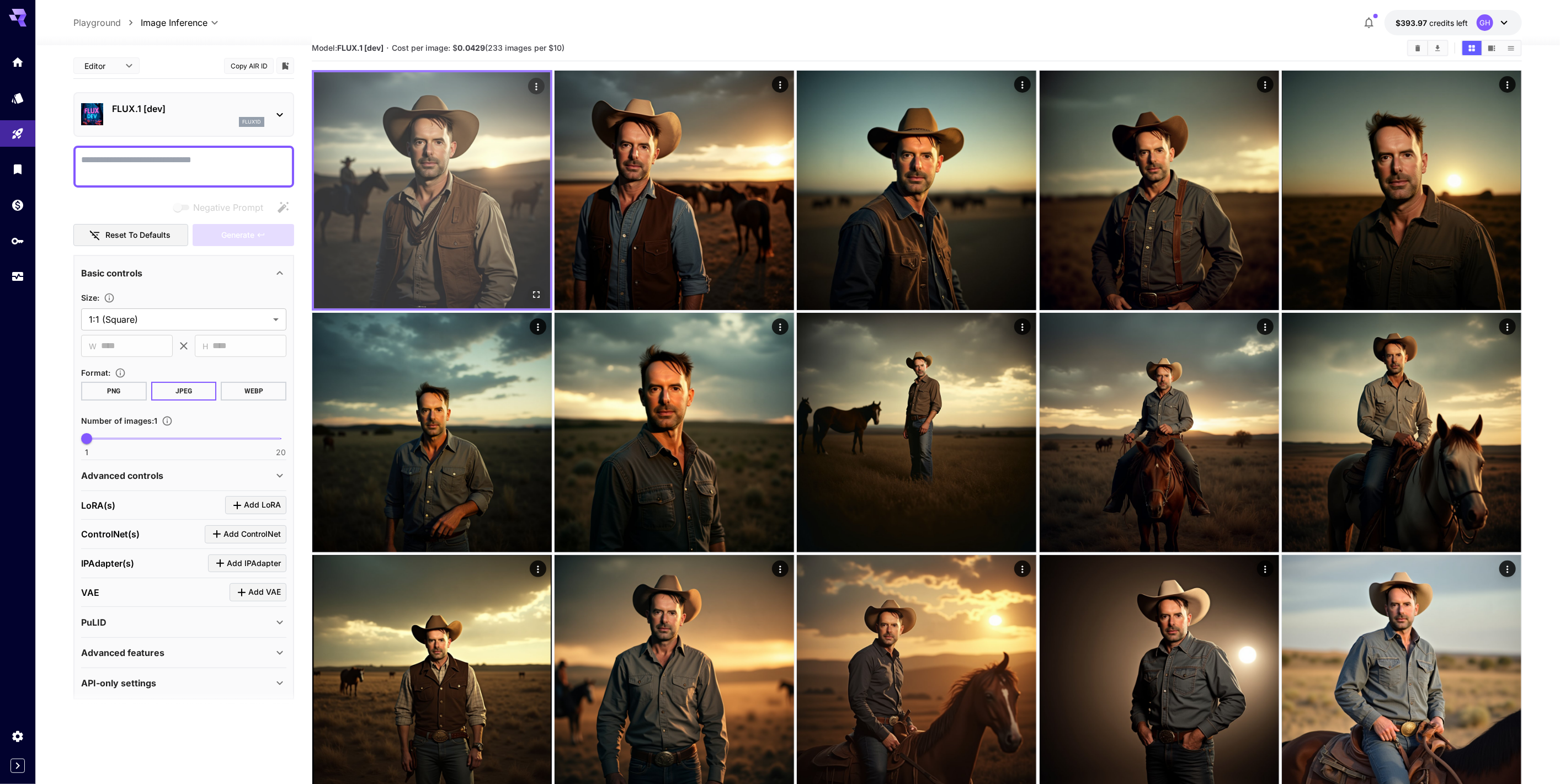
scroll to position [0, 0]
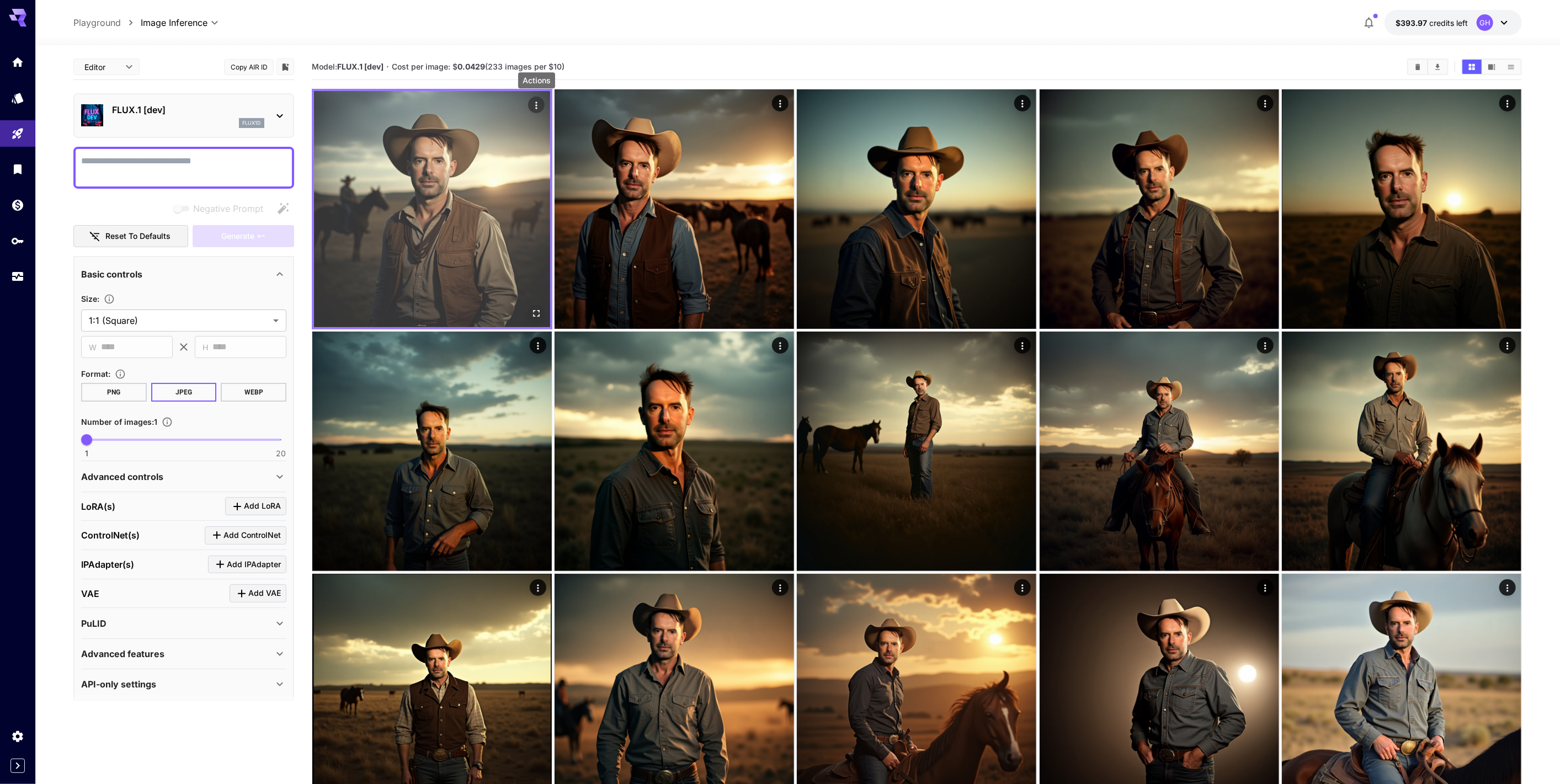
click at [536, 103] on icon "Actions" at bounding box center [536, 104] width 2 height 7
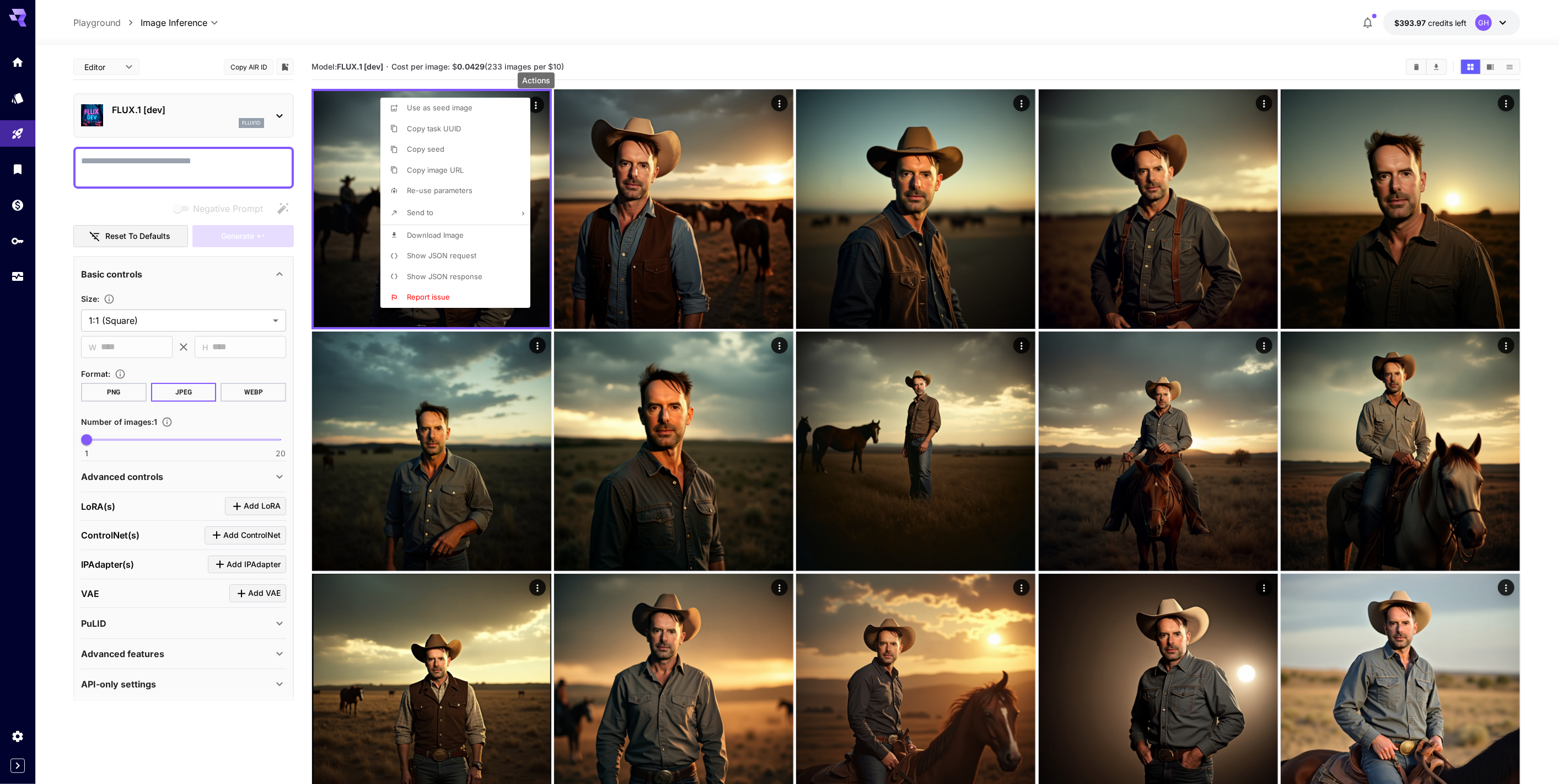
click at [444, 256] on span "Show JSON request" at bounding box center [441, 255] width 69 height 9
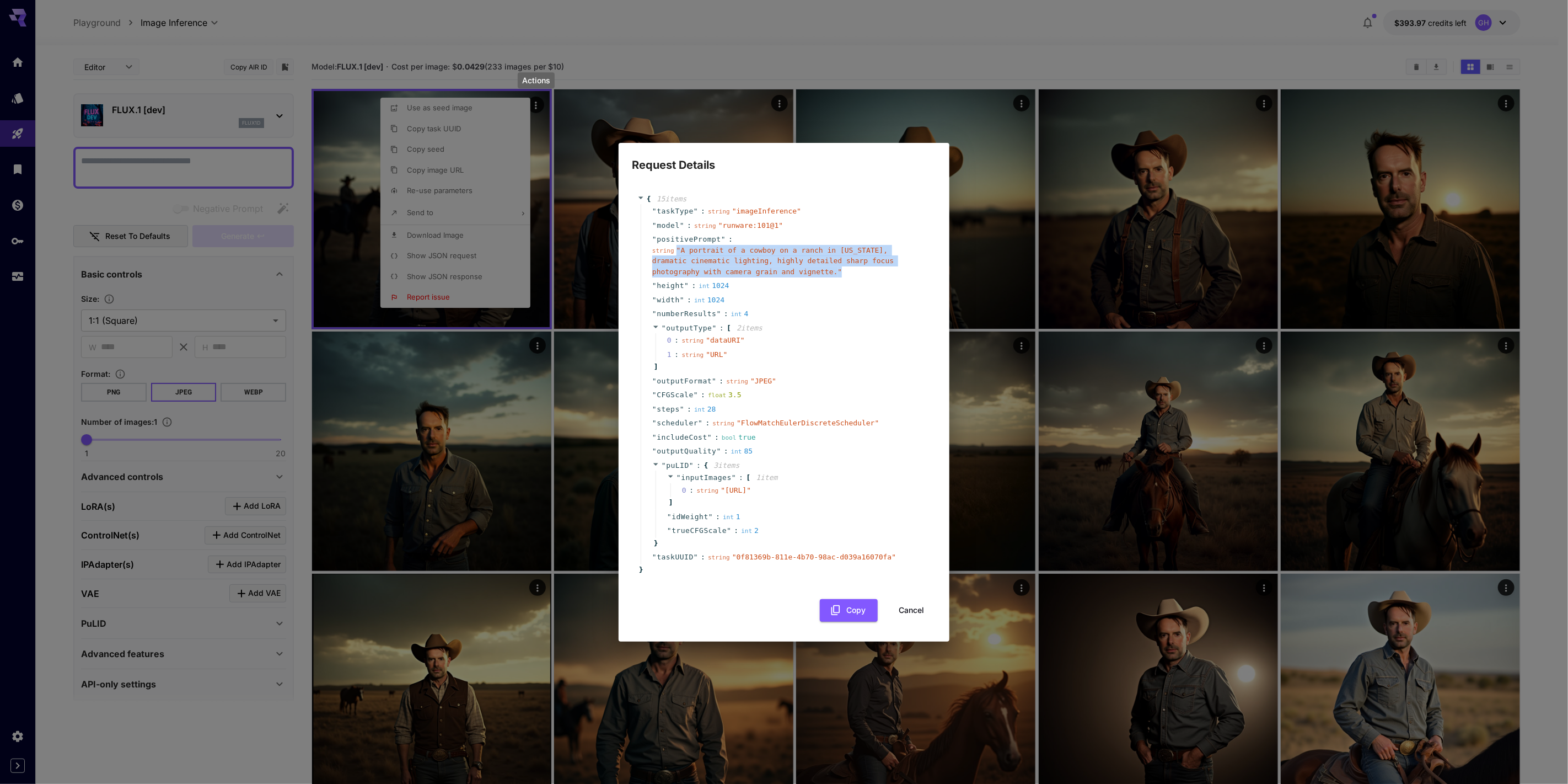
drag, startPoint x: 709, startPoint y: 260, endPoint x: 674, endPoint y: 244, distance: 38.5
click at [674, 245] on div "string " A portrait of a cowboy on a ranch in [US_STATE], dramatic cinematic li…" at bounding box center [788, 262] width 272 height 33
click at [681, 247] on span "" A portrait of a cowboy on a ranch in [US_STATE], dramatic cinematic lighting,…" at bounding box center [773, 261] width 241 height 30
drag, startPoint x: 708, startPoint y: 260, endPoint x: 675, endPoint y: 238, distance: 39.7
click at [675, 245] on div "string " A portrait of a cowboy on a ranch in [US_STATE], dramatic cinematic li…" at bounding box center [788, 262] width 272 height 33
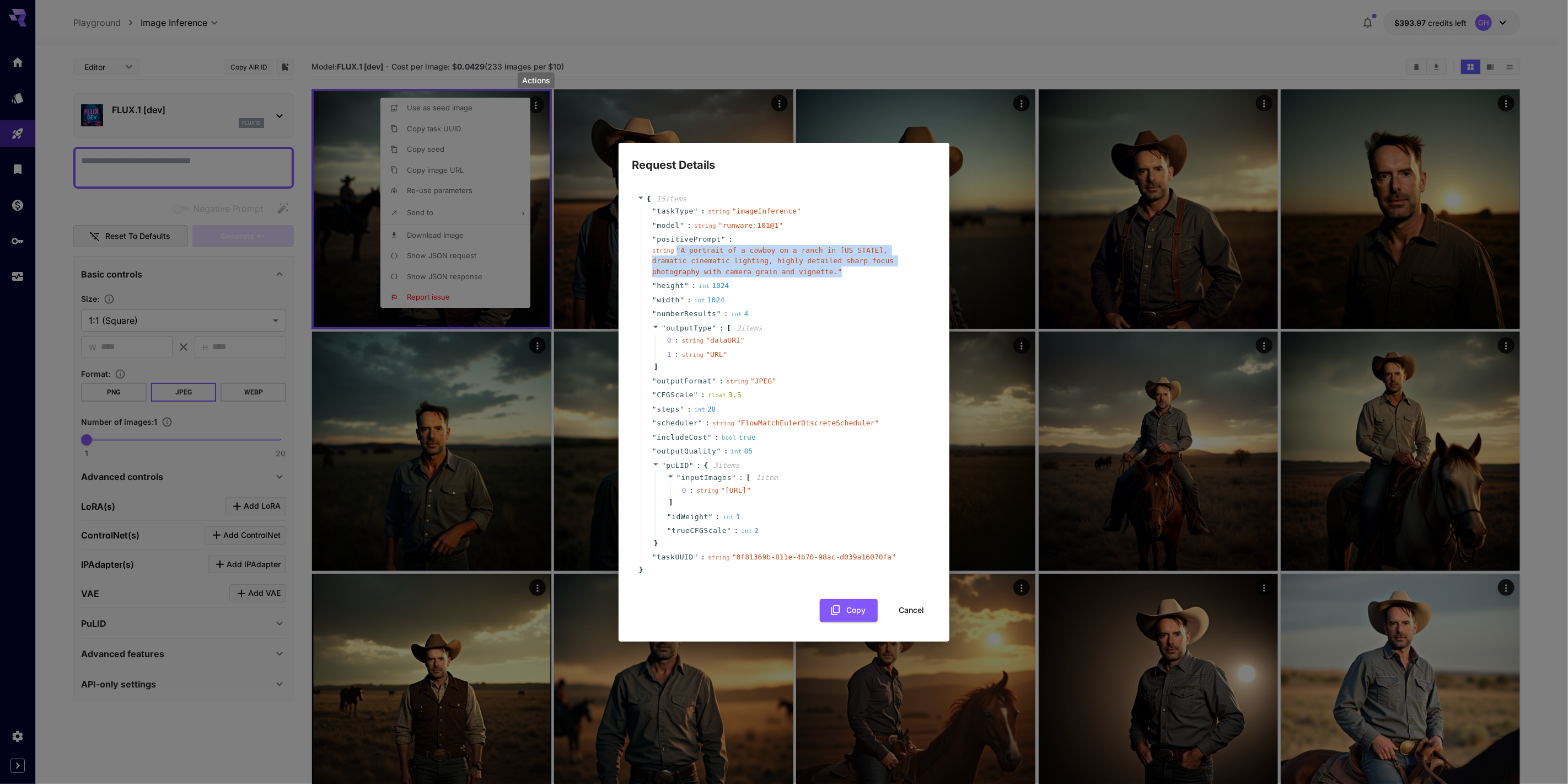
click at [910, 622] on button "Cancel" at bounding box center [912, 610] width 50 height 23
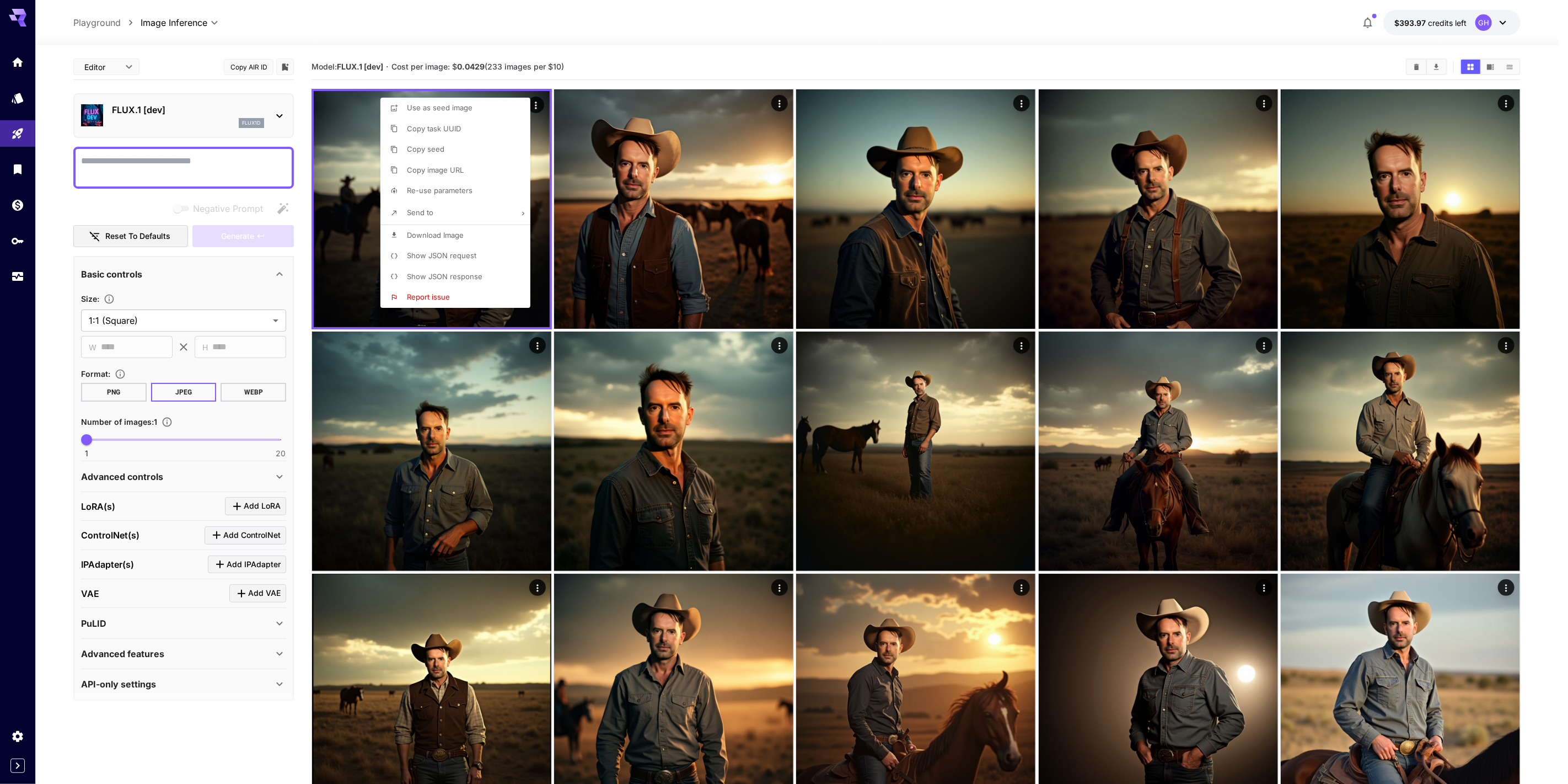
click at [720, 56] on div at bounding box center [784, 392] width 1568 height 784
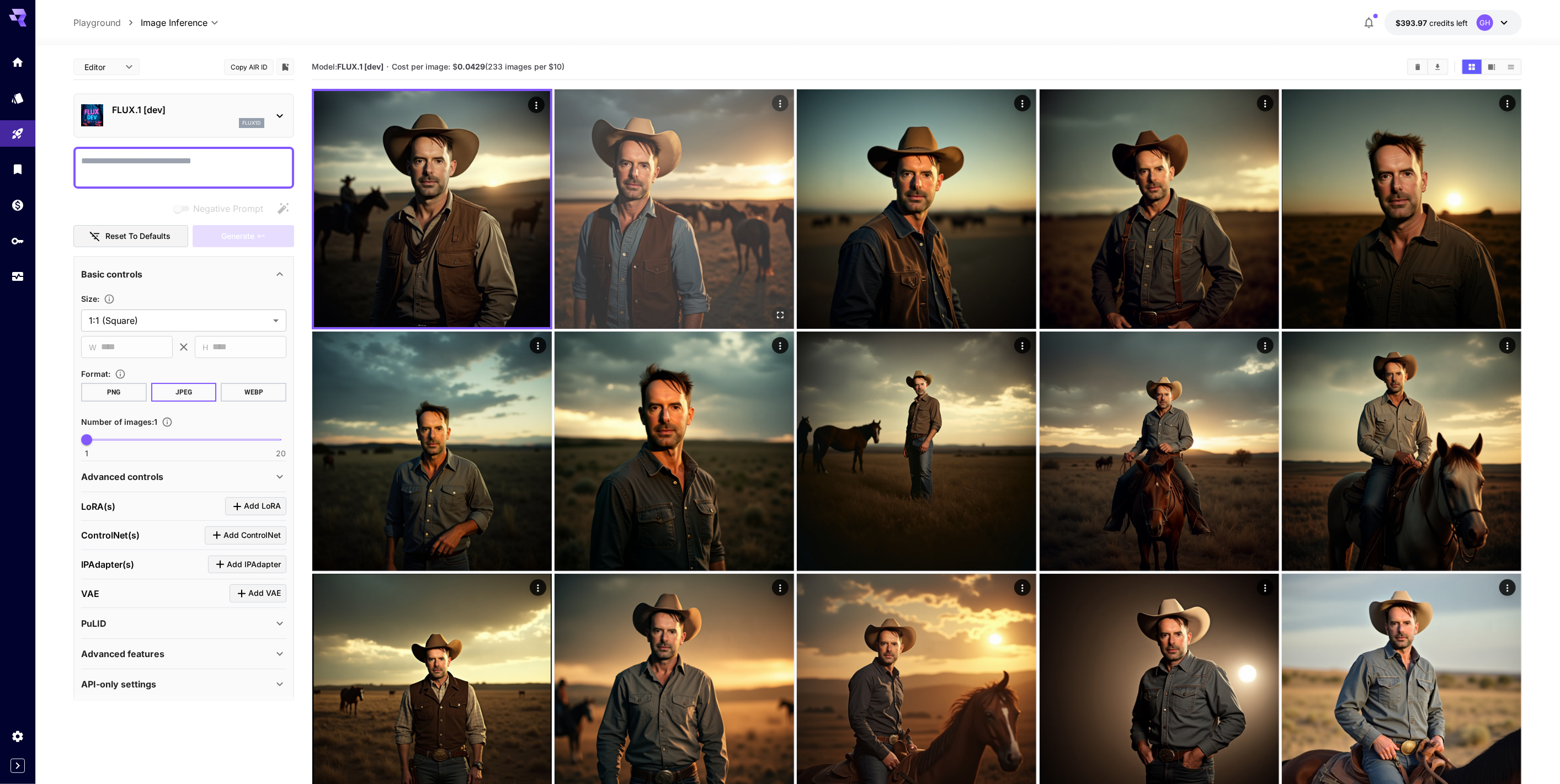
click at [695, 164] on img at bounding box center [674, 209] width 240 height 240
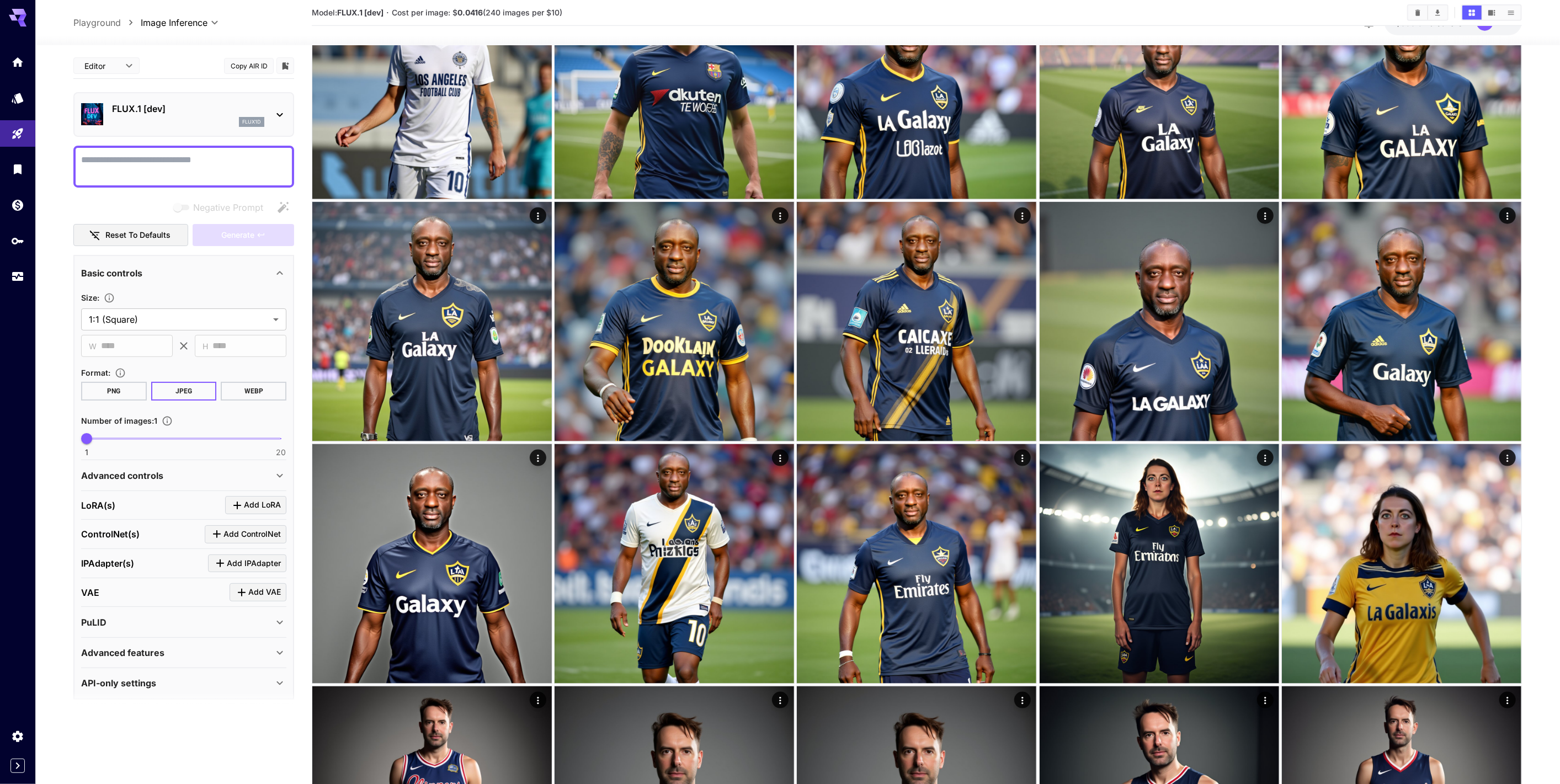
scroll to position [1348, 0]
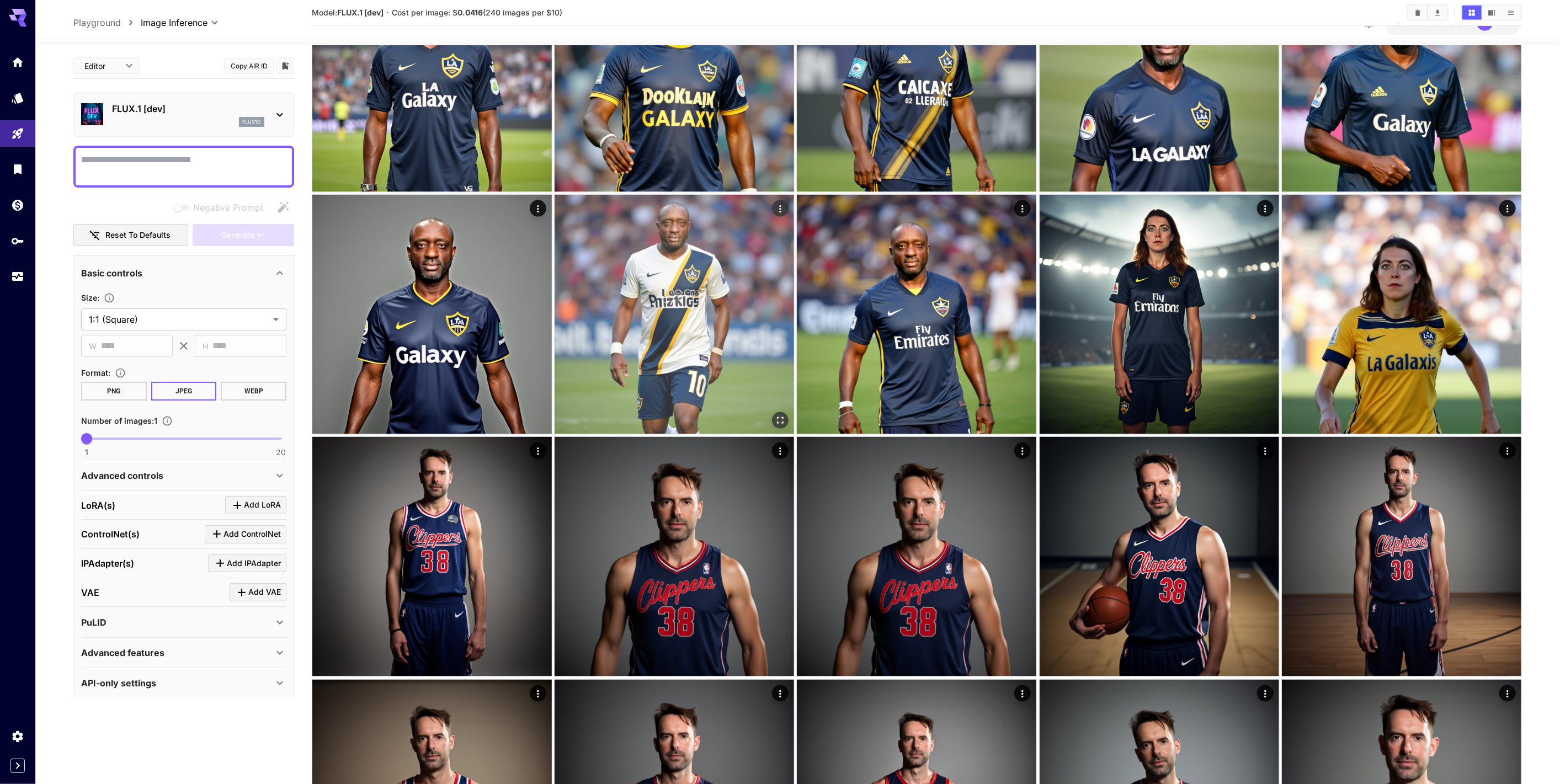
click at [664, 353] on img at bounding box center [674, 315] width 240 height 240
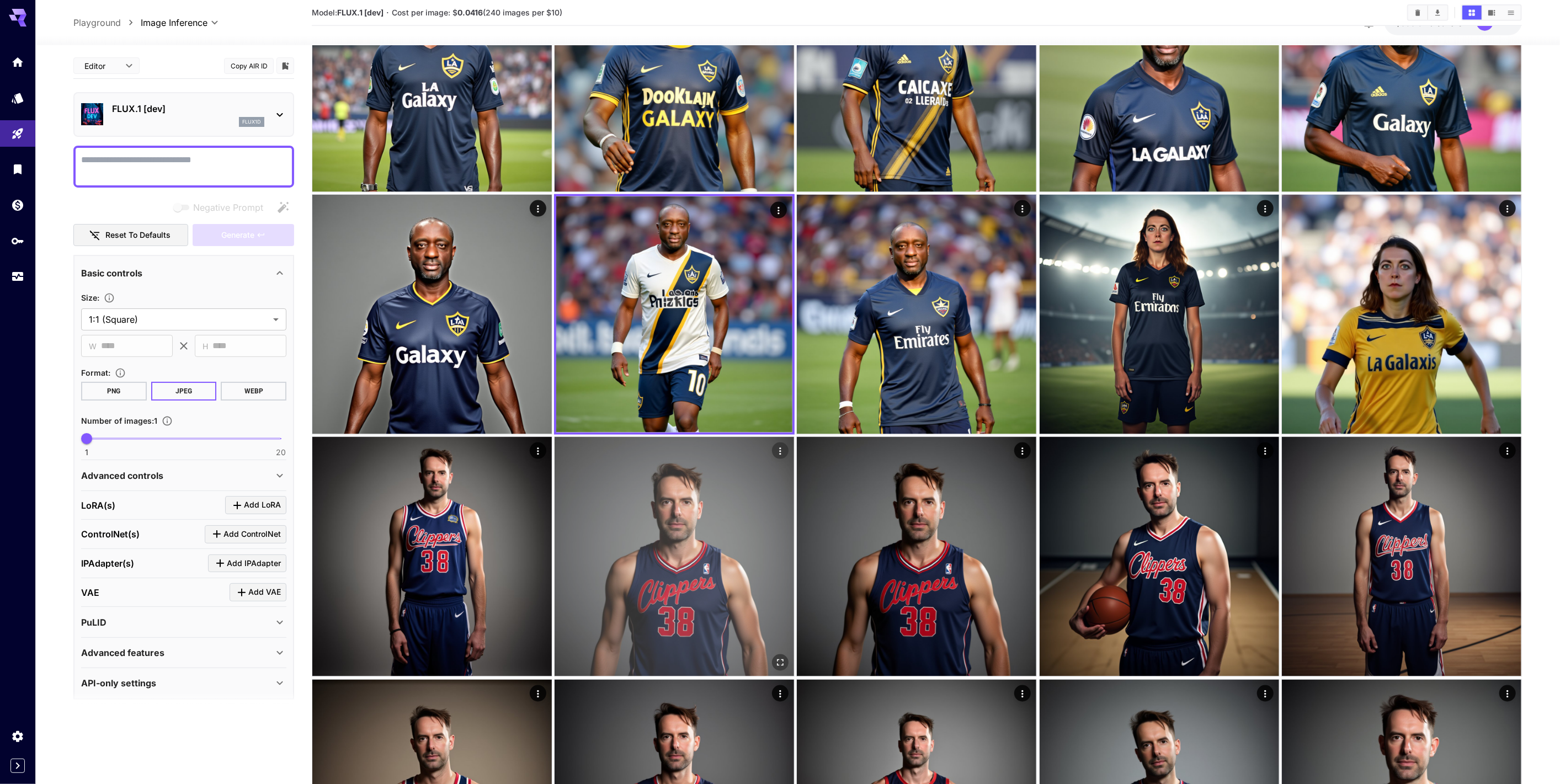
click at [691, 550] on img at bounding box center [674, 557] width 240 height 240
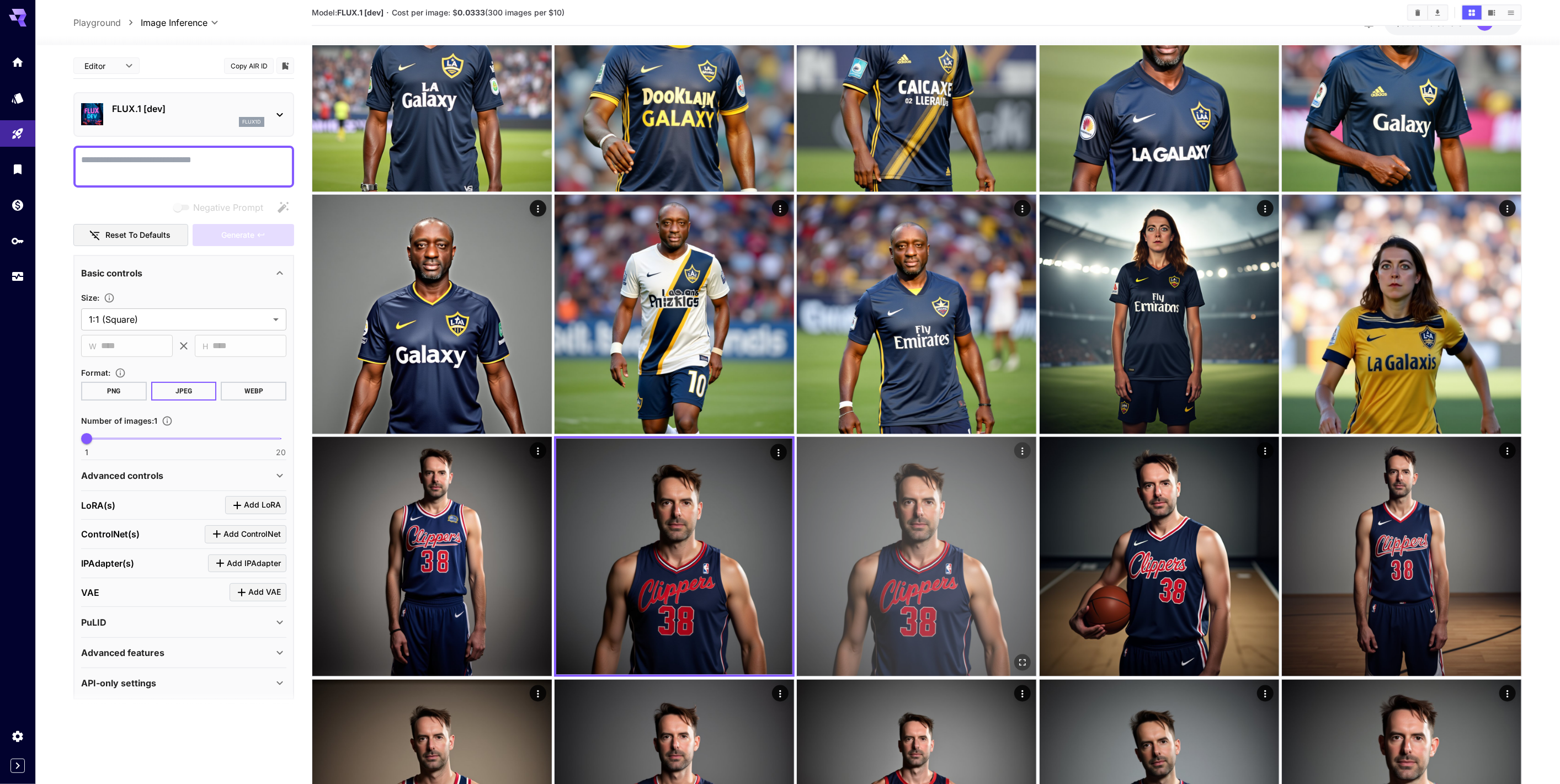
click at [912, 527] on img at bounding box center [917, 557] width 240 height 240
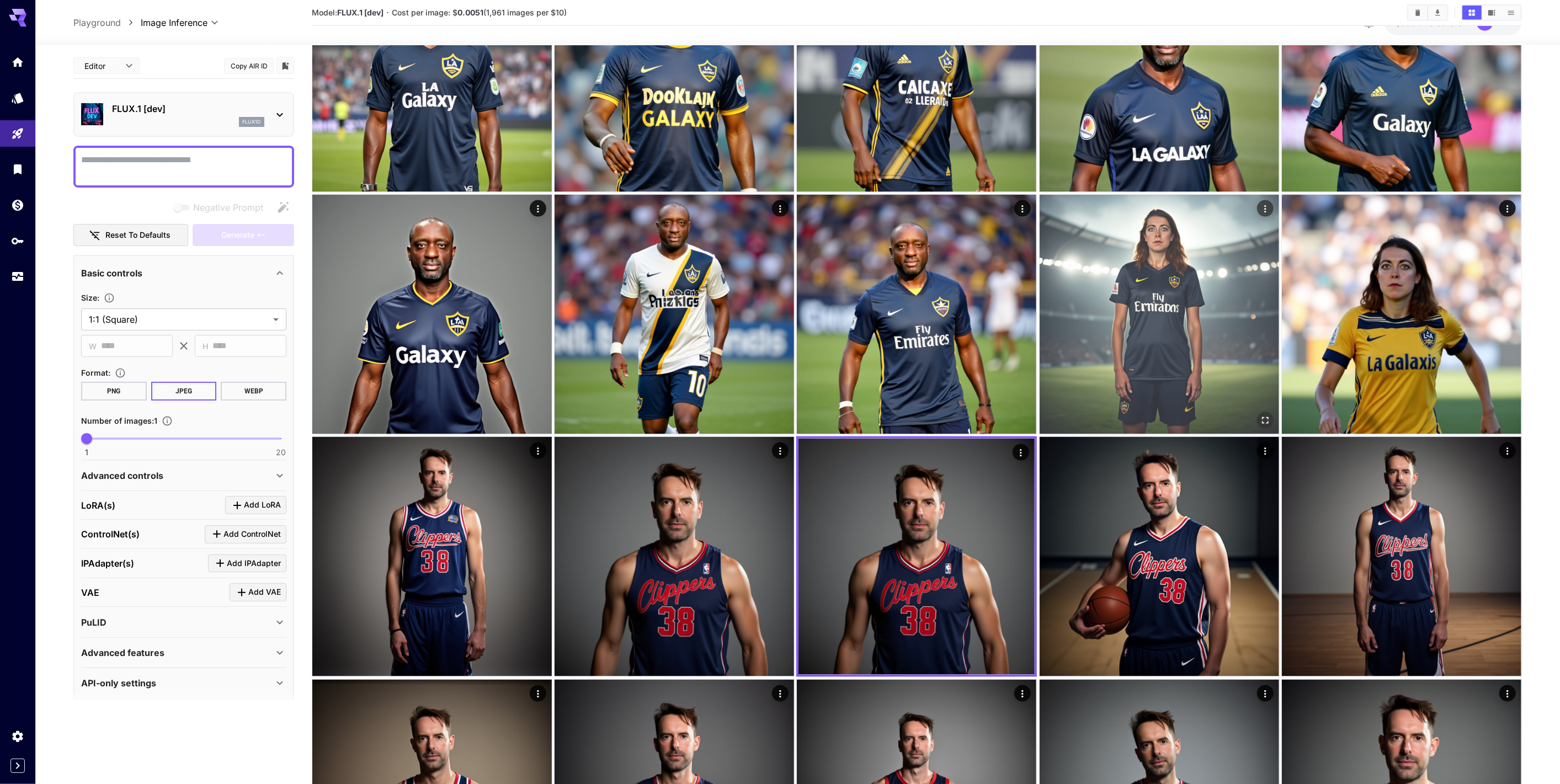
click at [1121, 317] on img at bounding box center [1160, 315] width 240 height 240
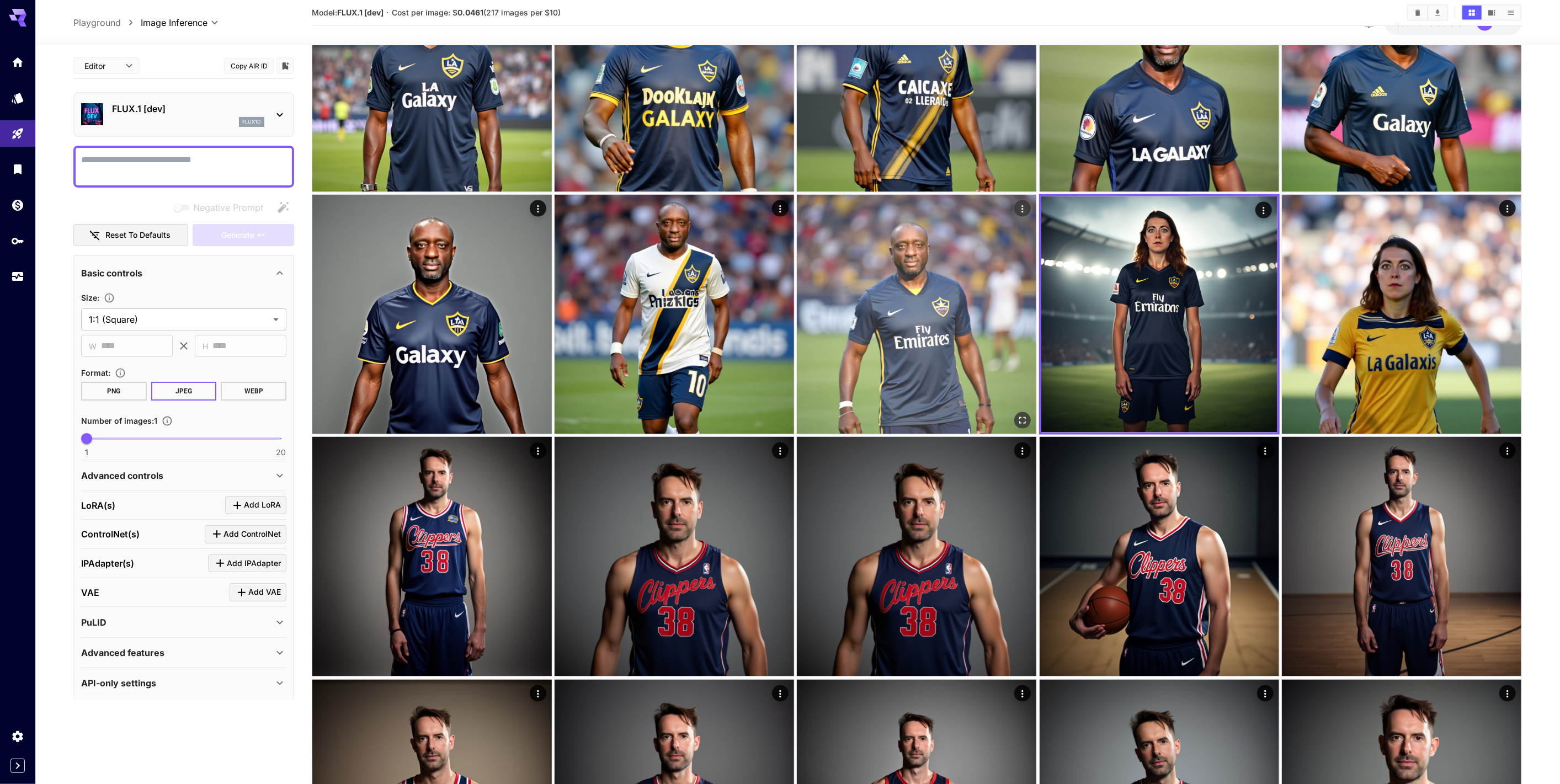
click at [935, 330] on img at bounding box center [917, 315] width 240 height 240
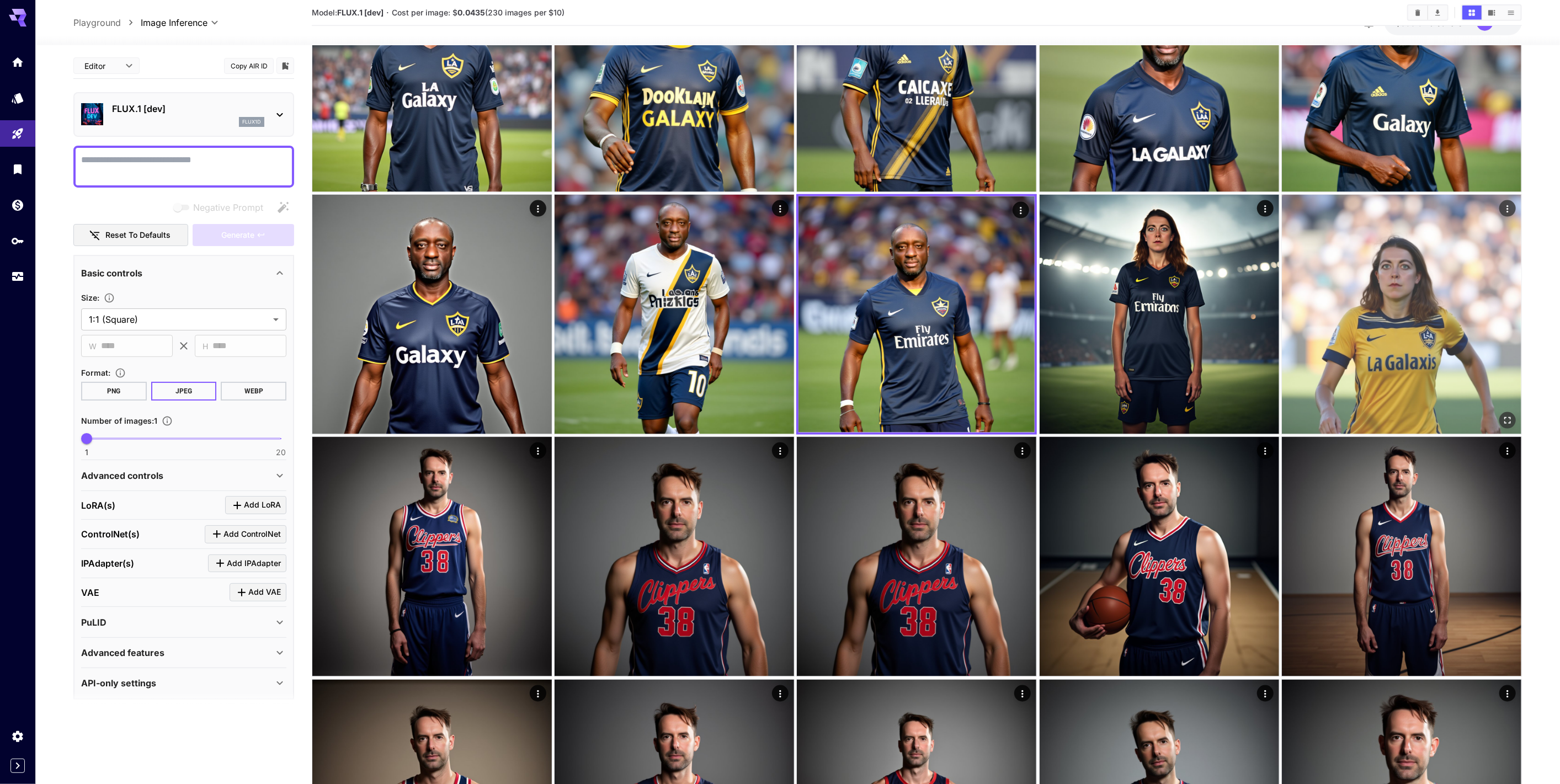
click at [1347, 321] on img at bounding box center [1402, 315] width 240 height 240
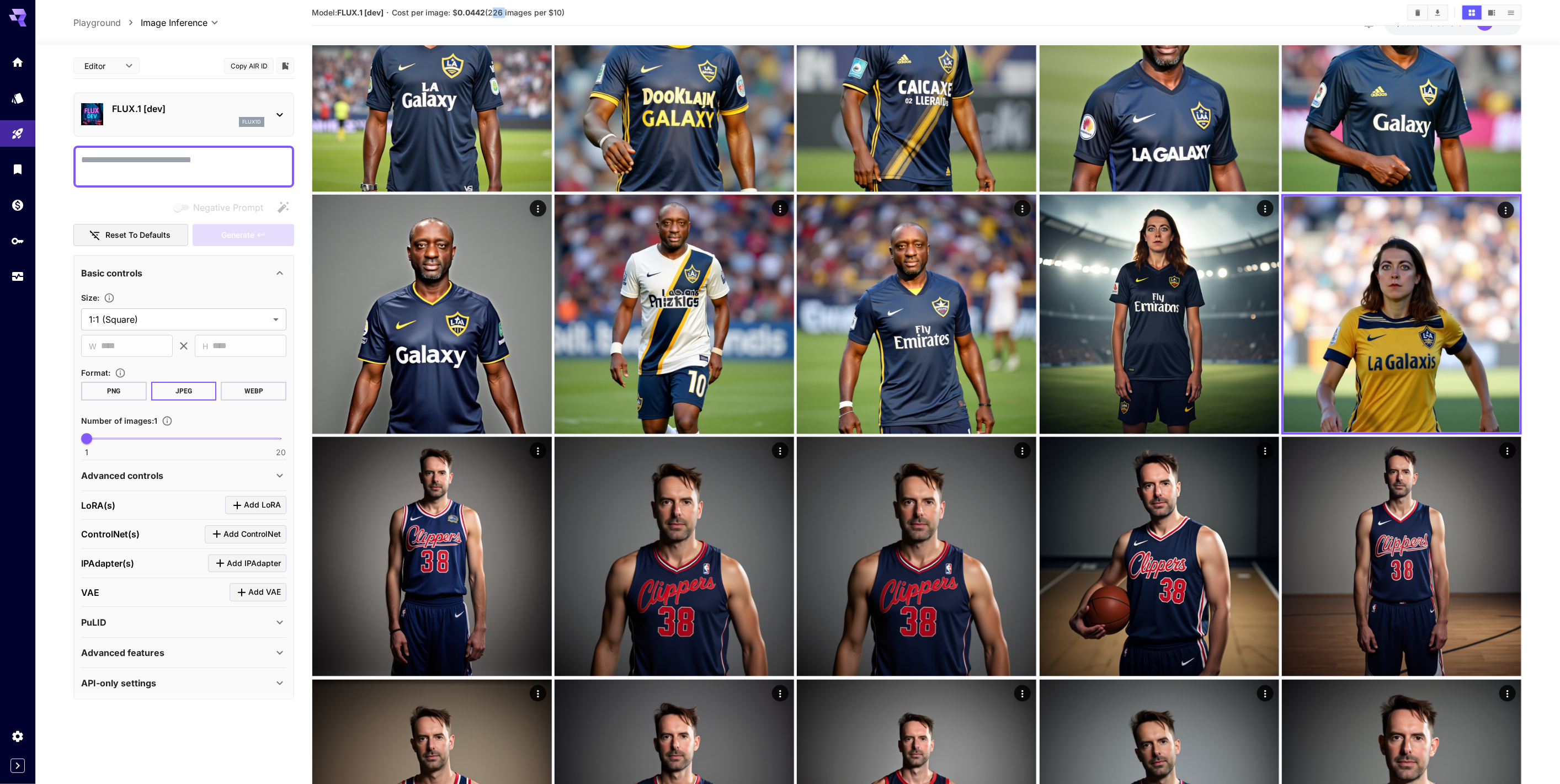
drag, startPoint x: 492, startPoint y: 12, endPoint x: 505, endPoint y: 12, distance: 13.0
click at [505, 12] on span "Cost per image: $ 0.0442 (226 images per $10)" at bounding box center [478, 12] width 173 height 9
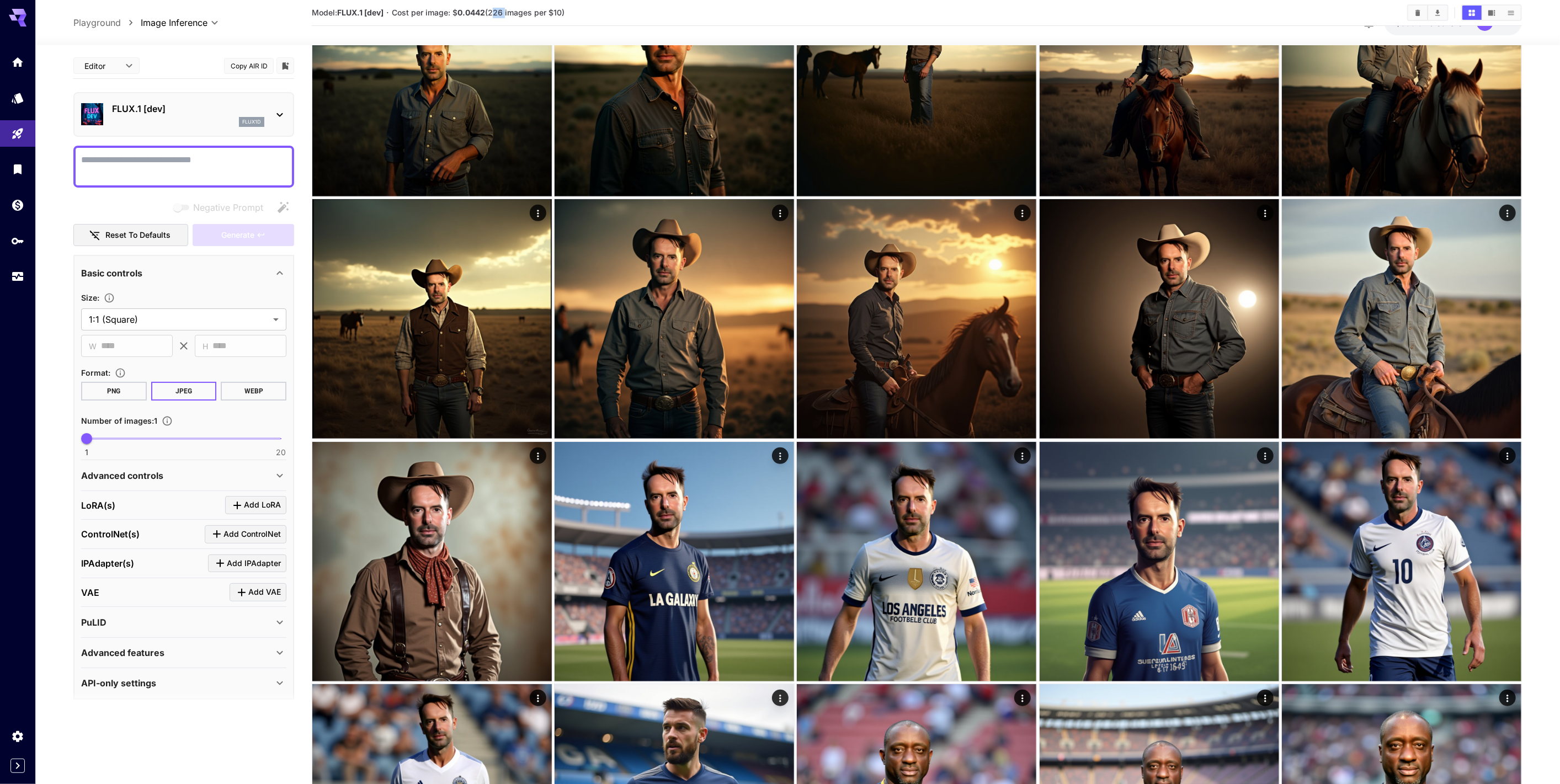
scroll to position [367, 0]
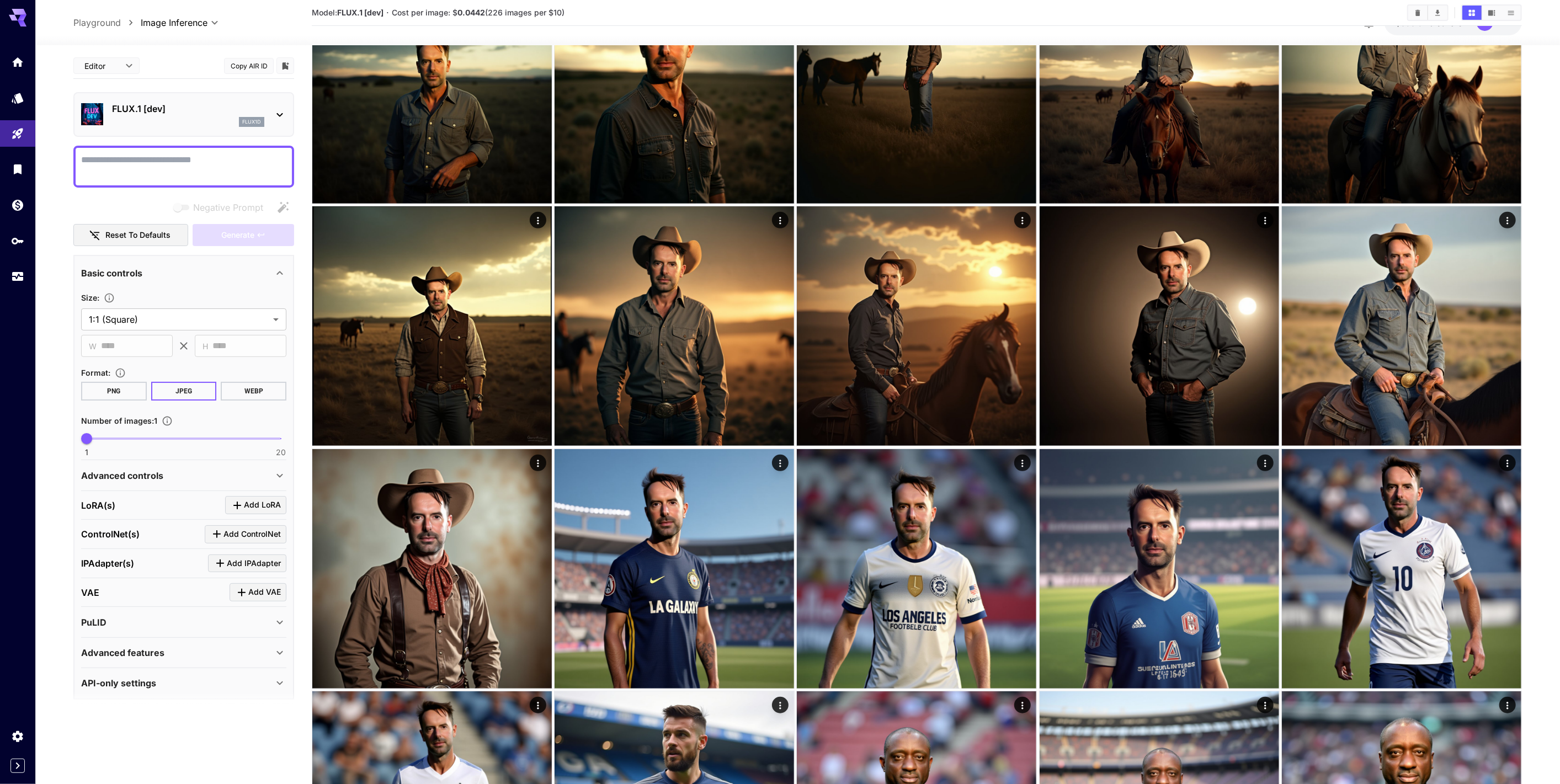
click at [1499, 33] on div at bounding box center [798, 38] width 1525 height 13
click at [1491, 30] on div "GH" at bounding box center [1494, 22] width 34 height 16
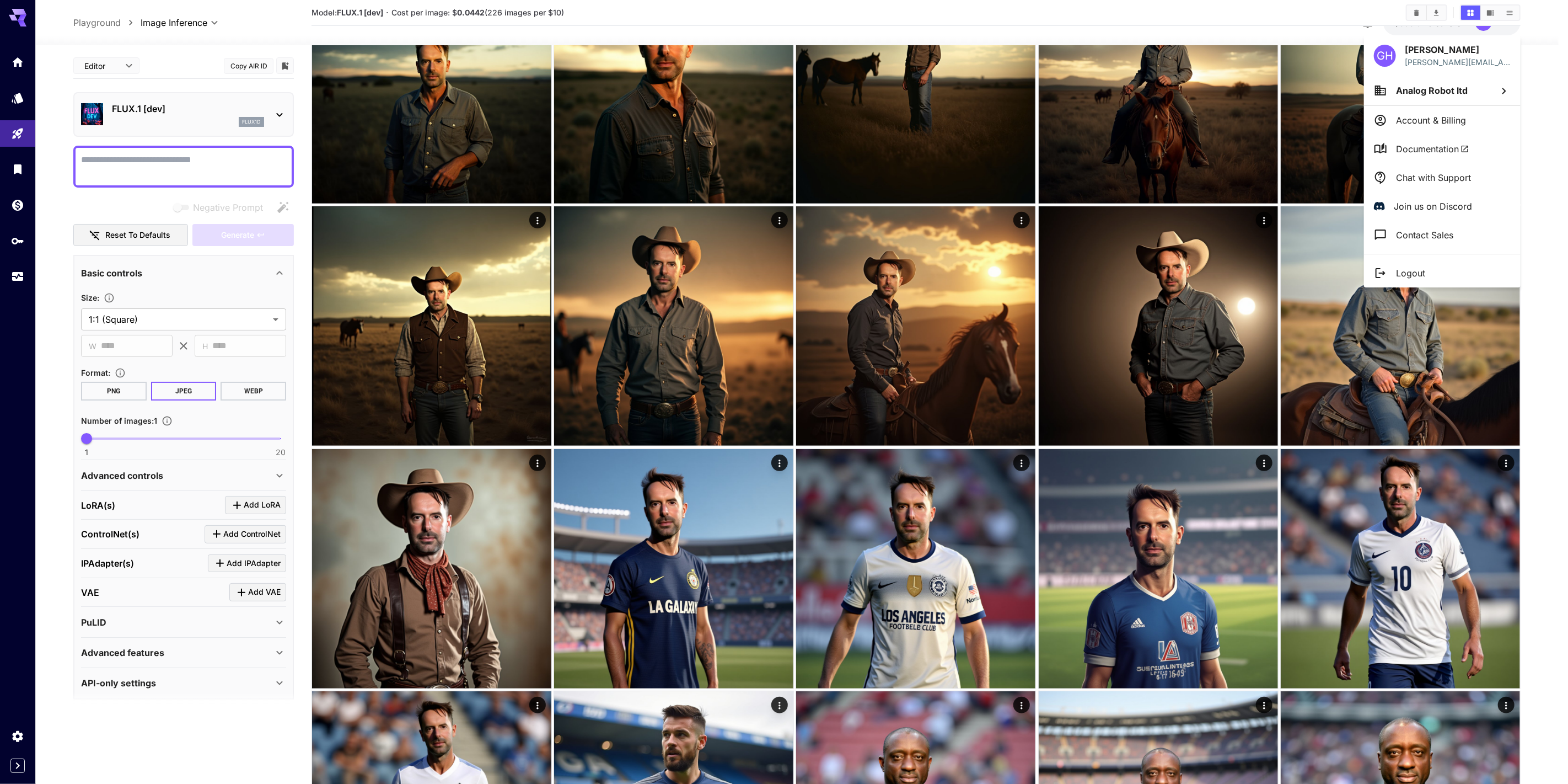
click at [1443, 177] on p "Chat with Support" at bounding box center [1433, 178] width 75 height 13
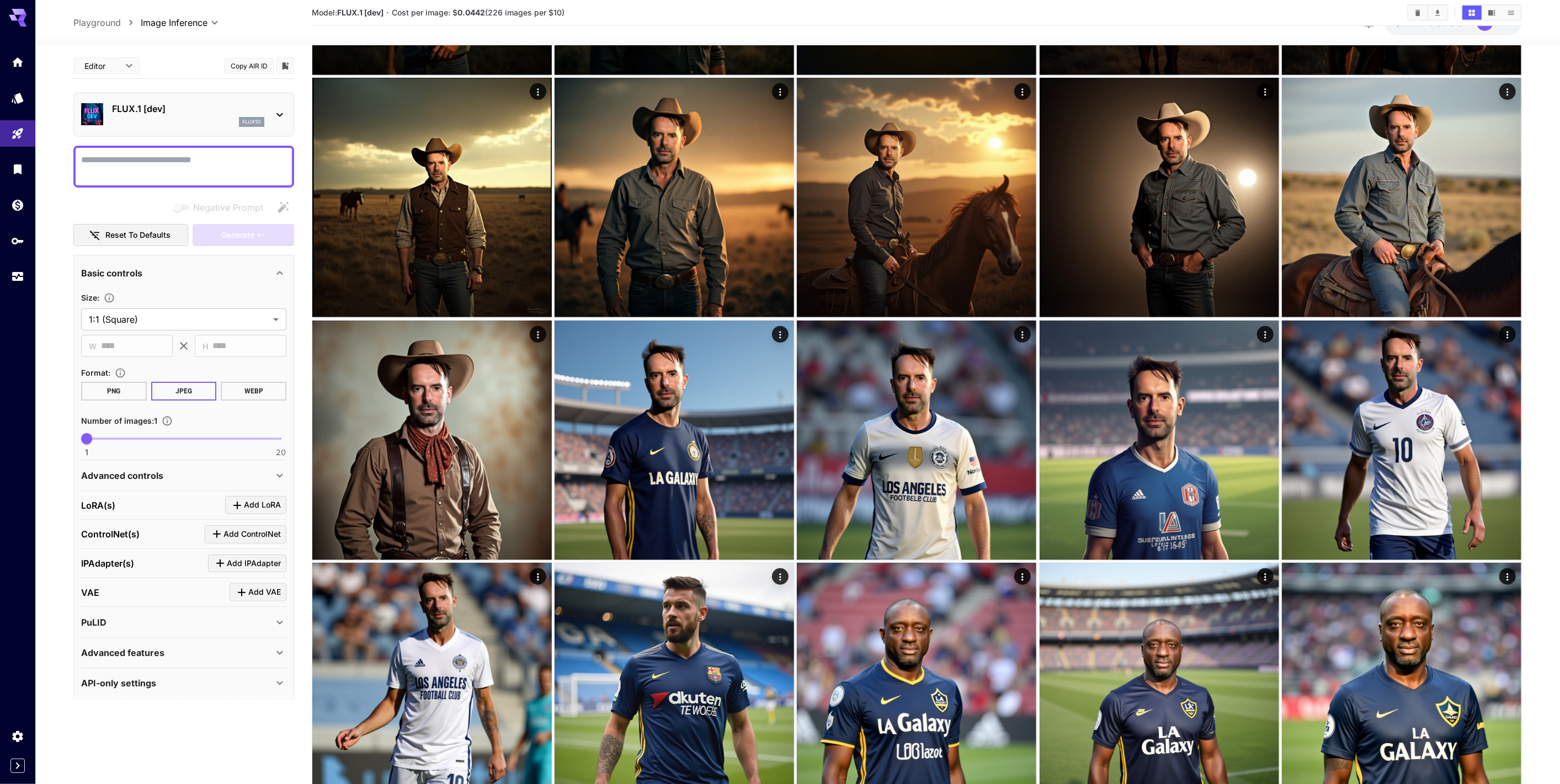
scroll to position [613, 0]
